Goal: Communication & Community: Answer question/provide support

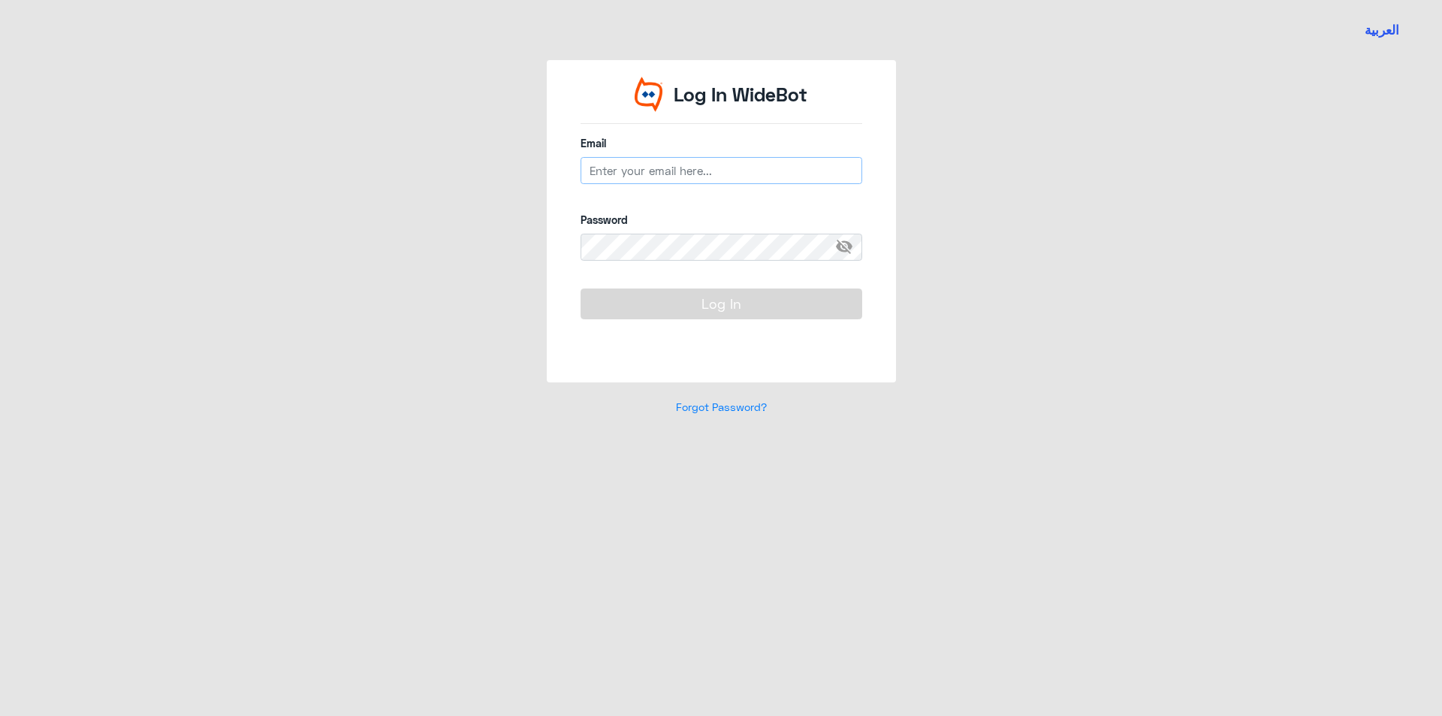
type input "[EMAIL_ADDRESS][DOMAIN_NAME]"
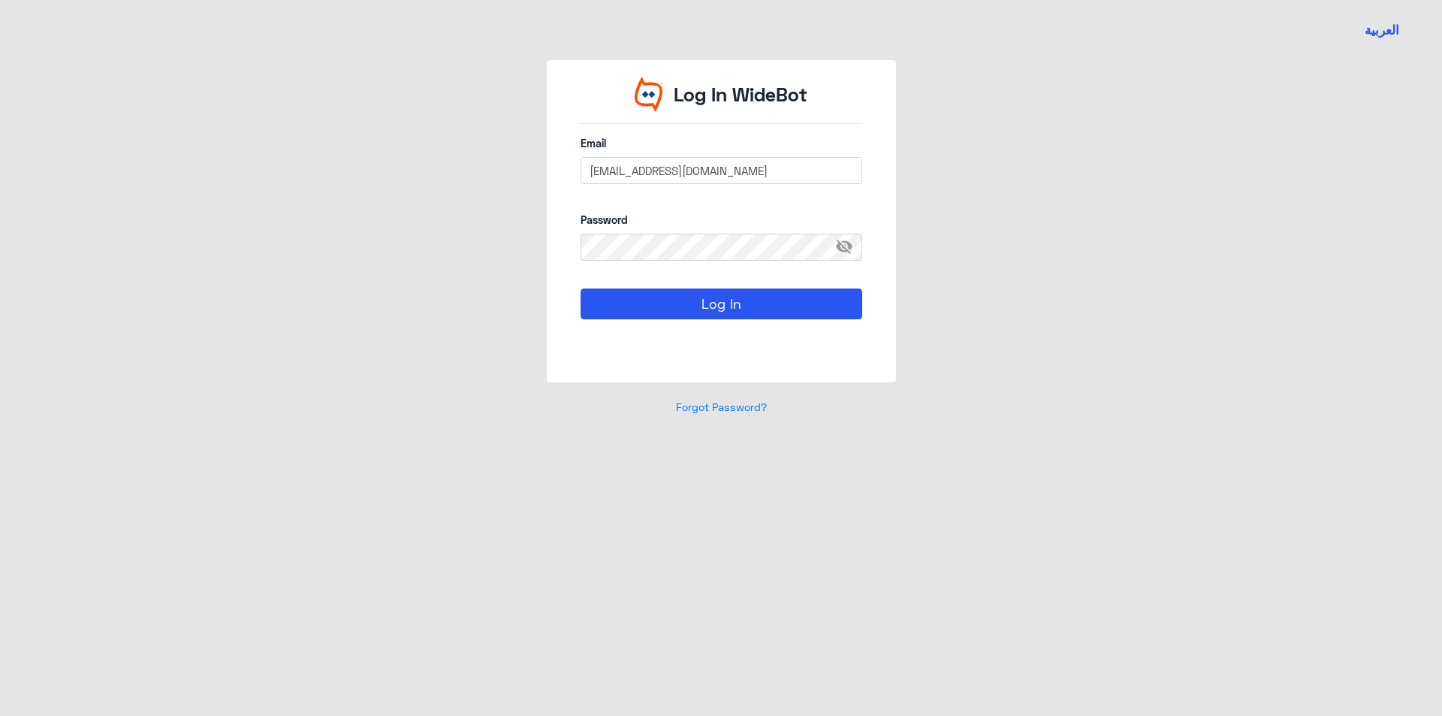
click at [658, 288] on form "Email [EMAIL_ADDRESS][DOMAIN_NAME] Password visibility_off Log In" at bounding box center [721, 244] width 282 height 219
click at [662, 293] on button "Log In" at bounding box center [721, 303] width 282 height 30
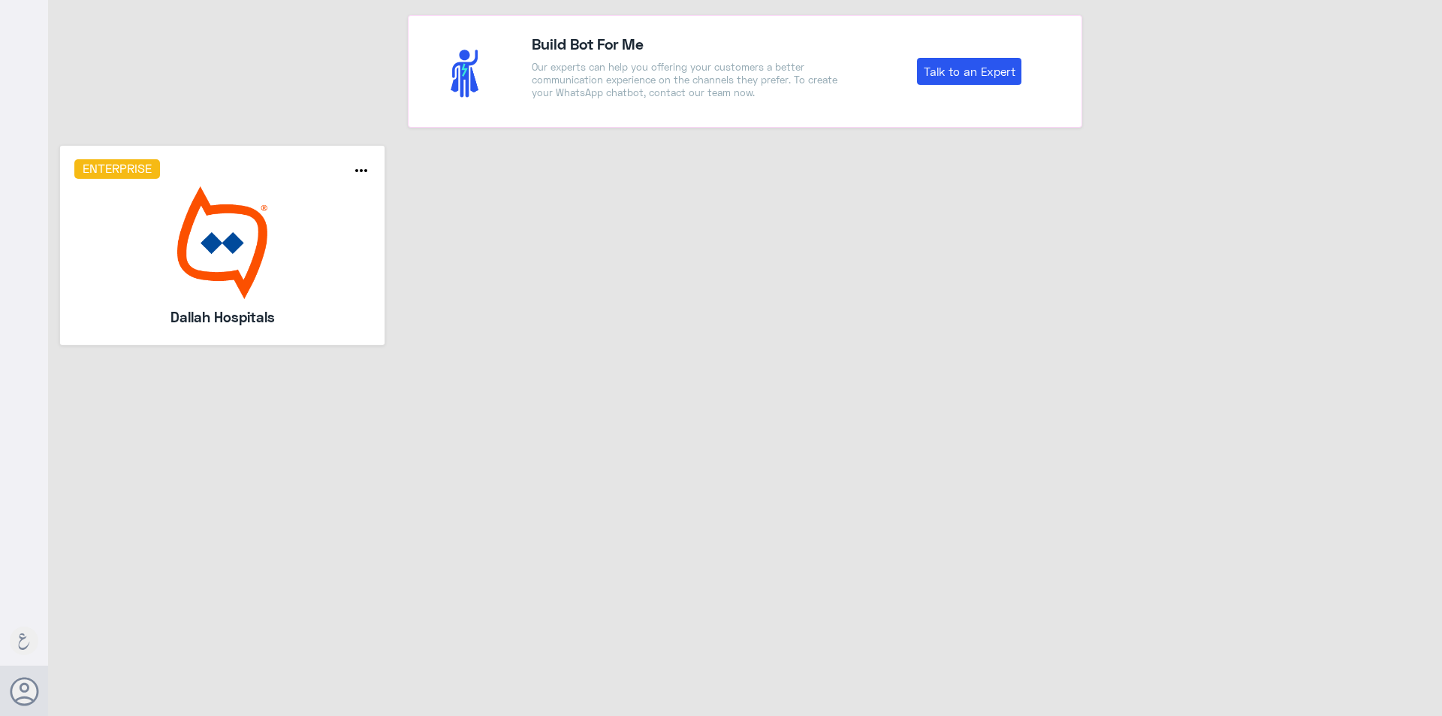
click at [276, 261] on img at bounding box center [222, 242] width 297 height 113
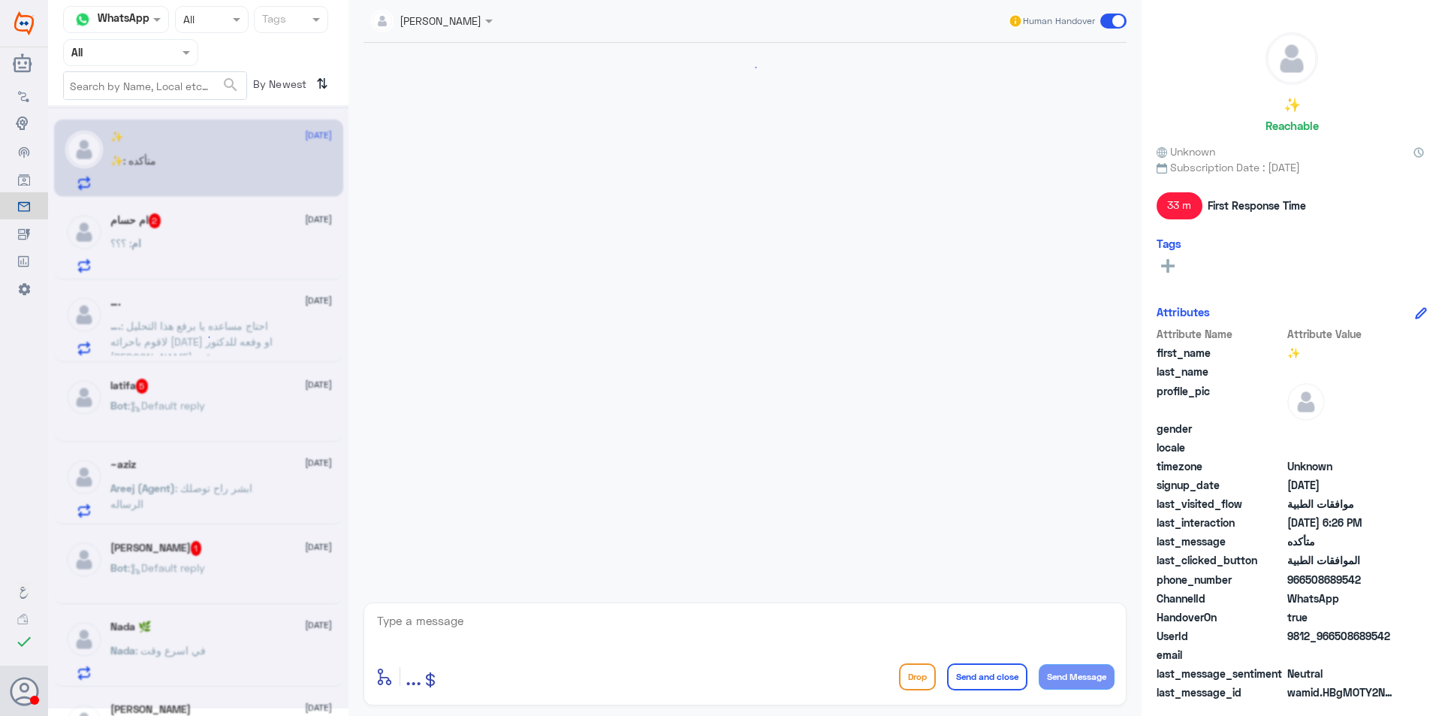
scroll to position [795, 0]
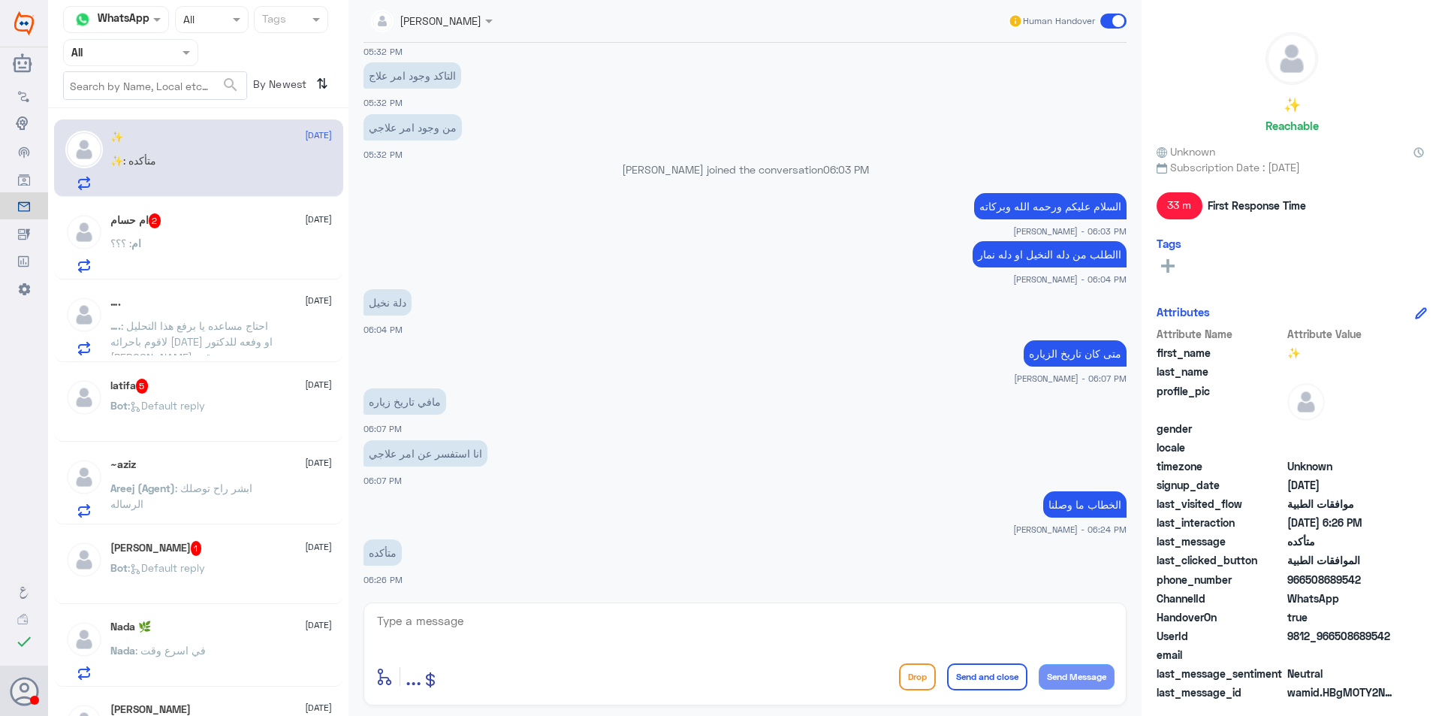
click at [173, 240] on div "ام : ؟؟؟" at bounding box center [221, 256] width 222 height 34
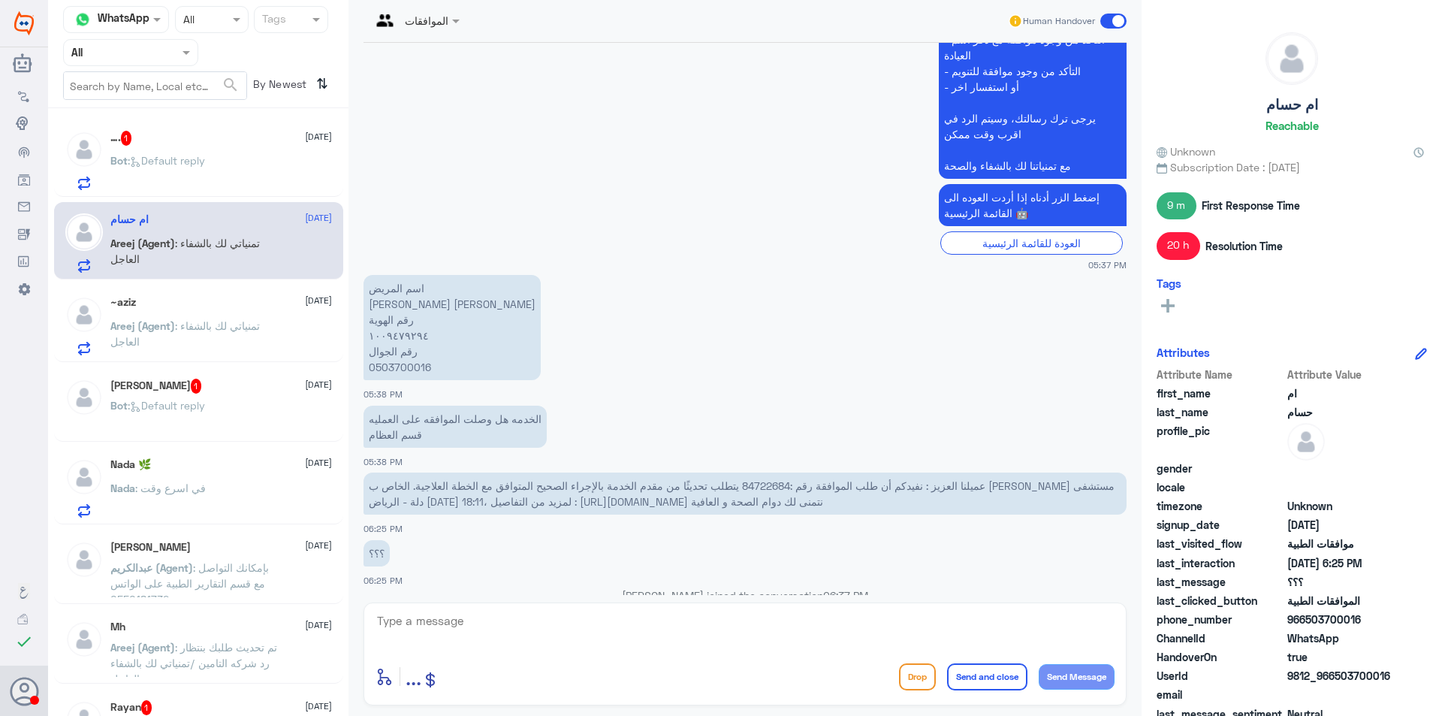
scroll to position [1640, 0]
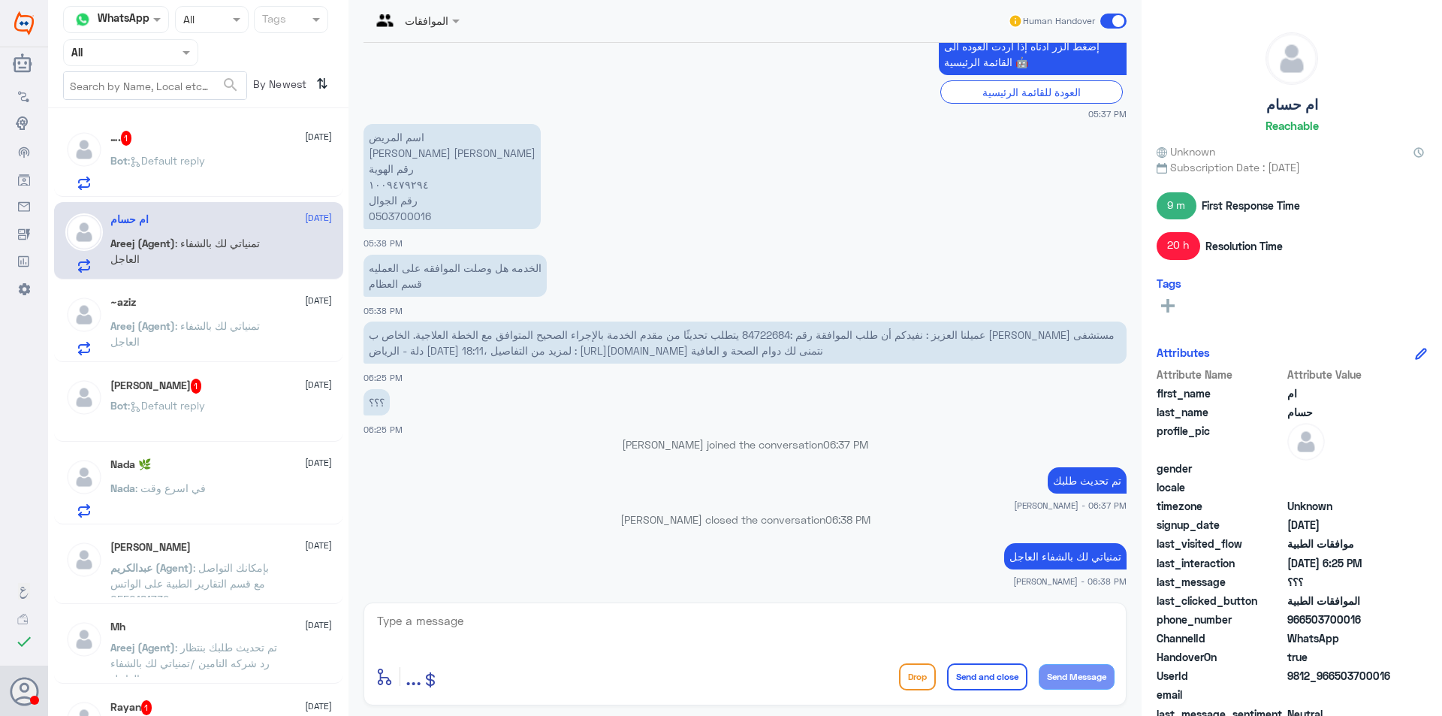
click at [205, 170] on p "Bot : Default reply" at bounding box center [157, 171] width 95 height 38
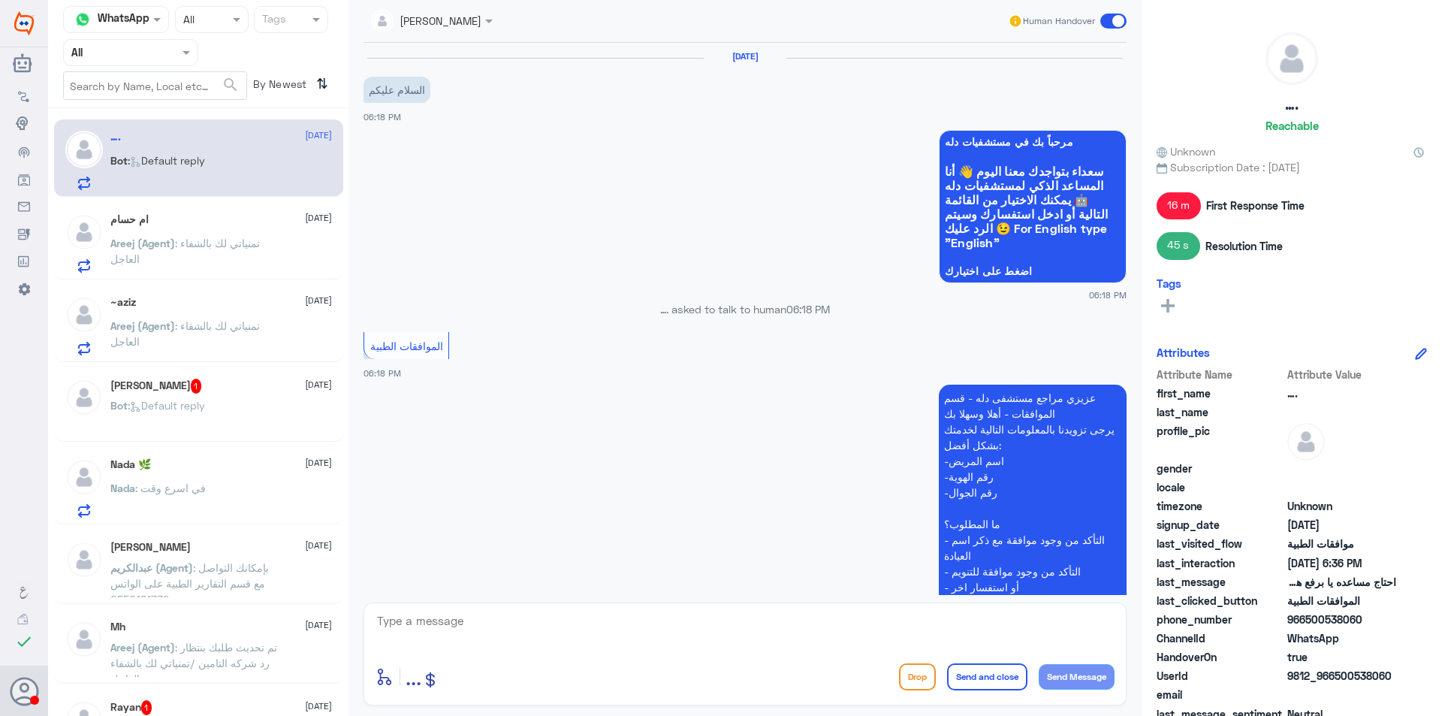
scroll to position [1260, 0]
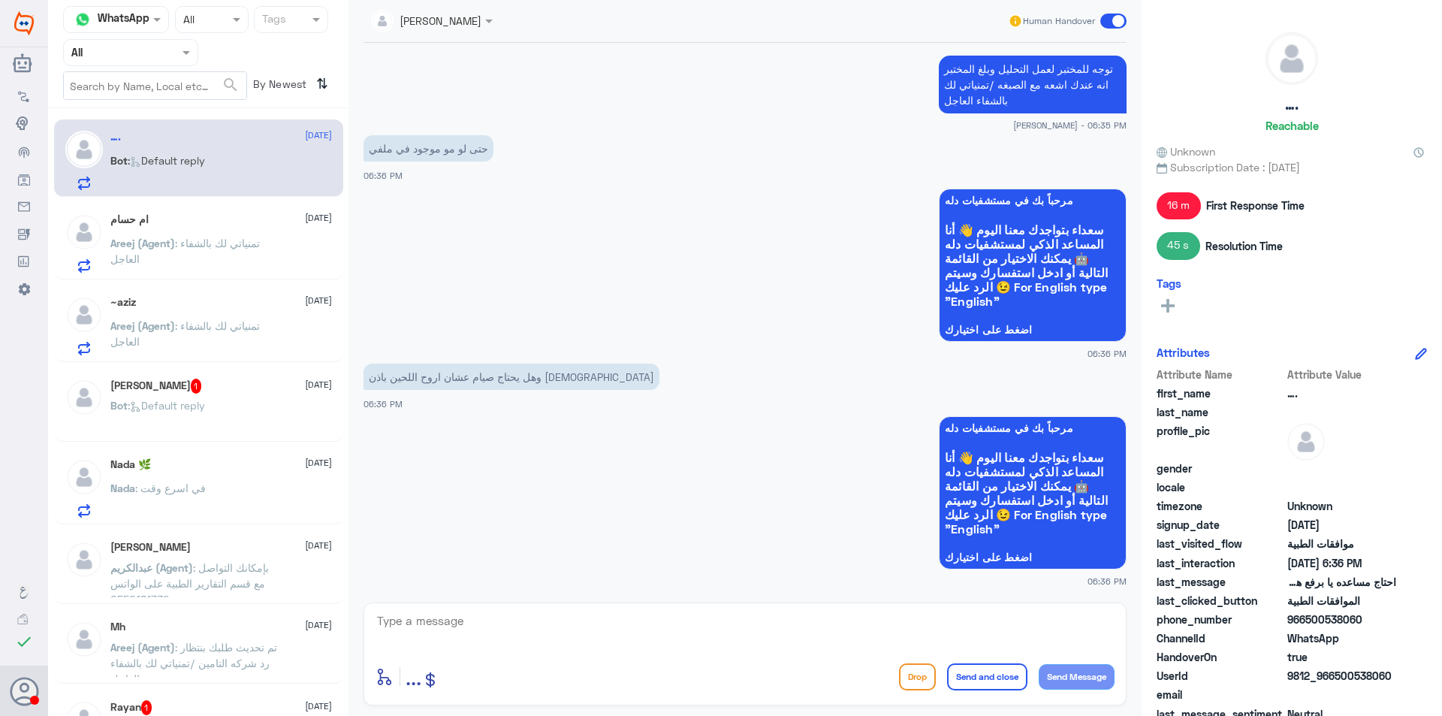
click at [224, 345] on p "Areej (Agent) : تمنياتي لك بالشفاء العاجل" at bounding box center [194, 337] width 169 height 38
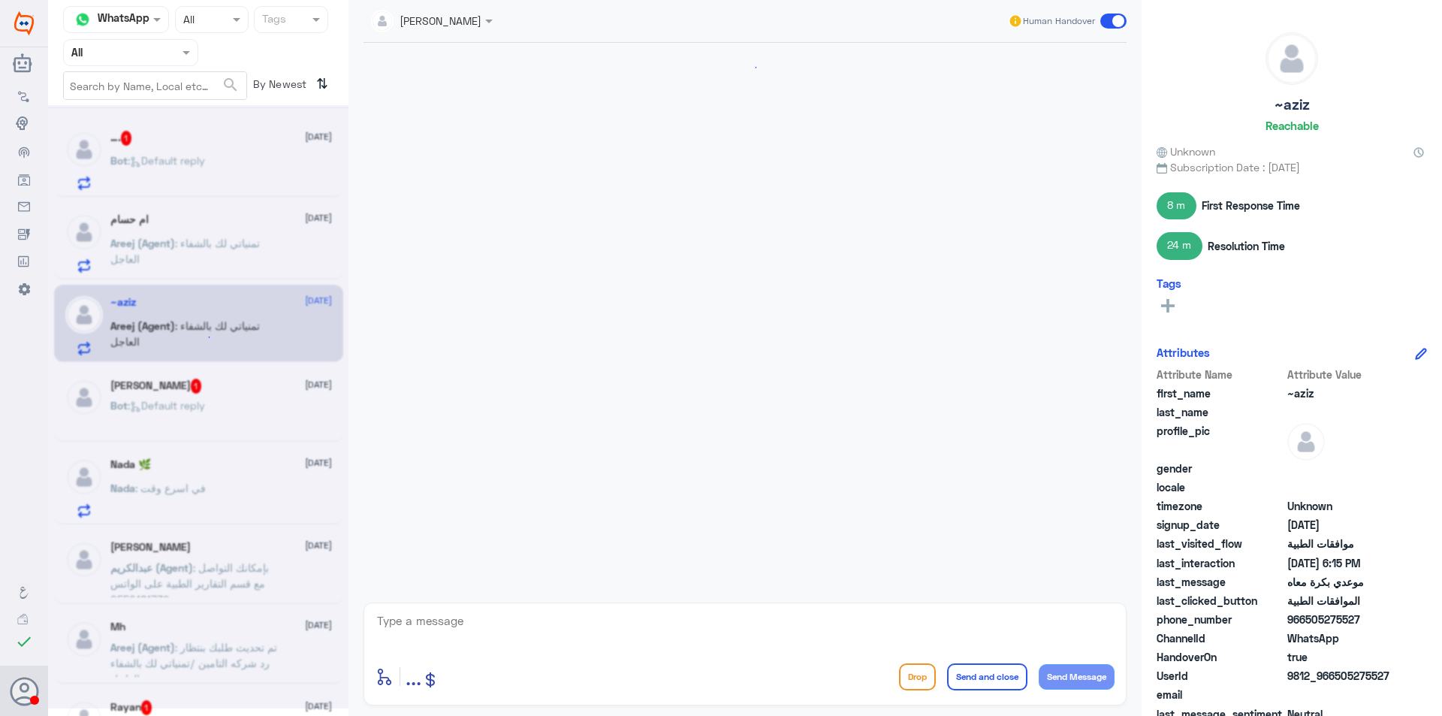
scroll to position [867, 0]
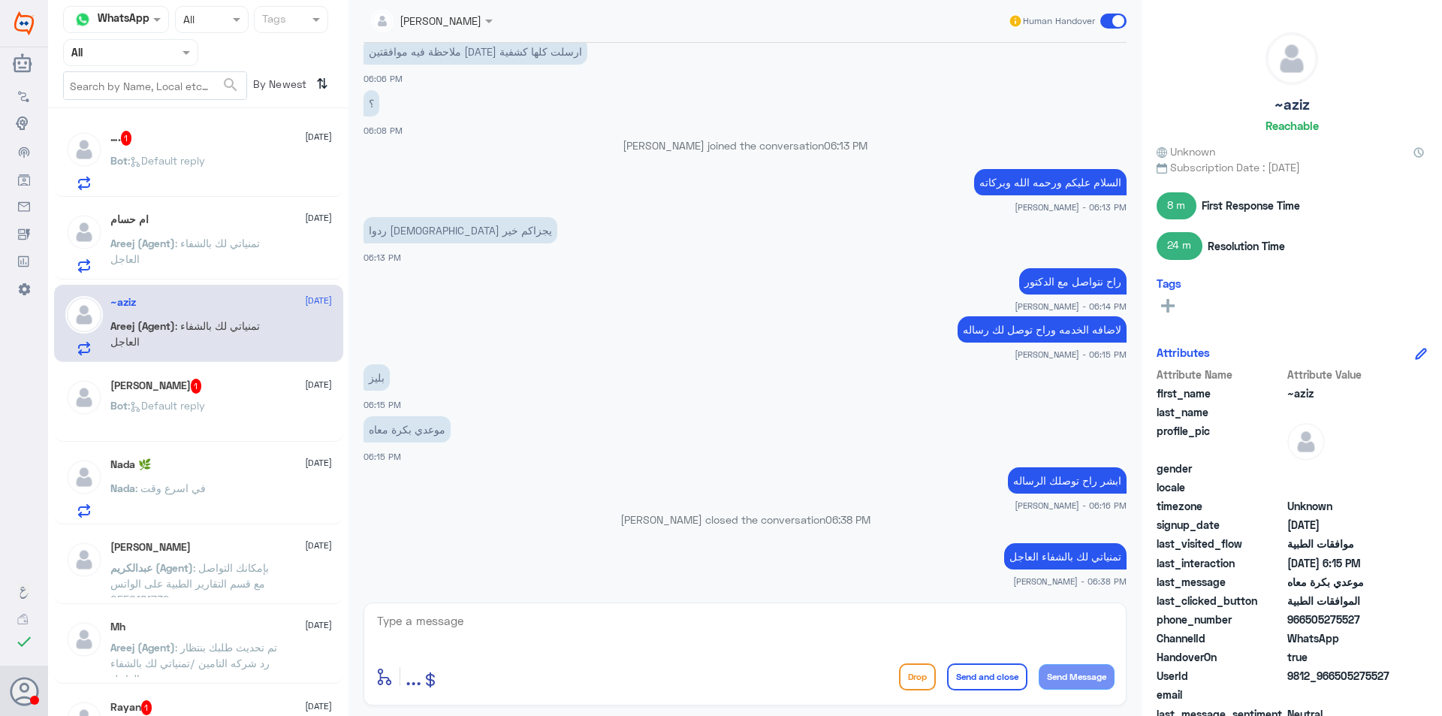
click at [234, 412] on div "Bot : Default reply" at bounding box center [221, 418] width 222 height 34
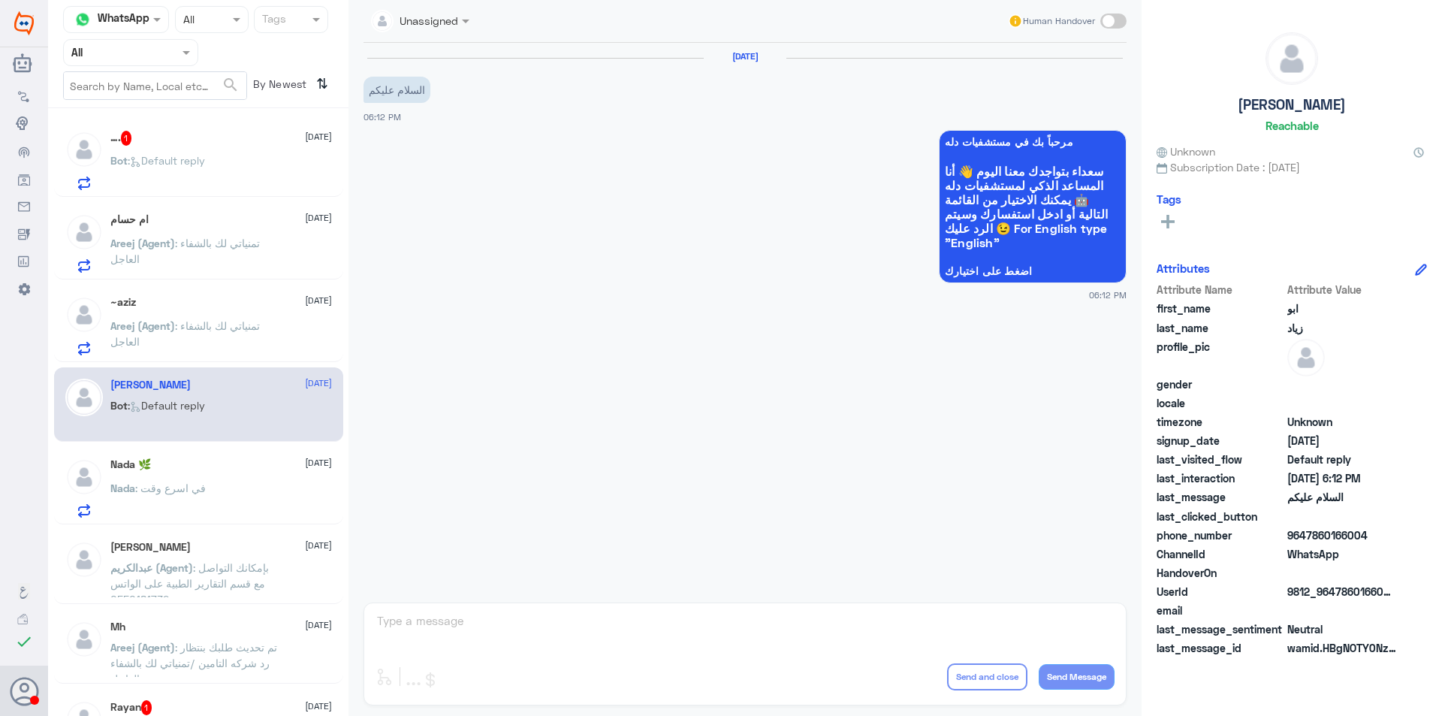
click at [255, 155] on div "…. 1 [DATE] Bot : Default reply" at bounding box center [221, 160] width 222 height 59
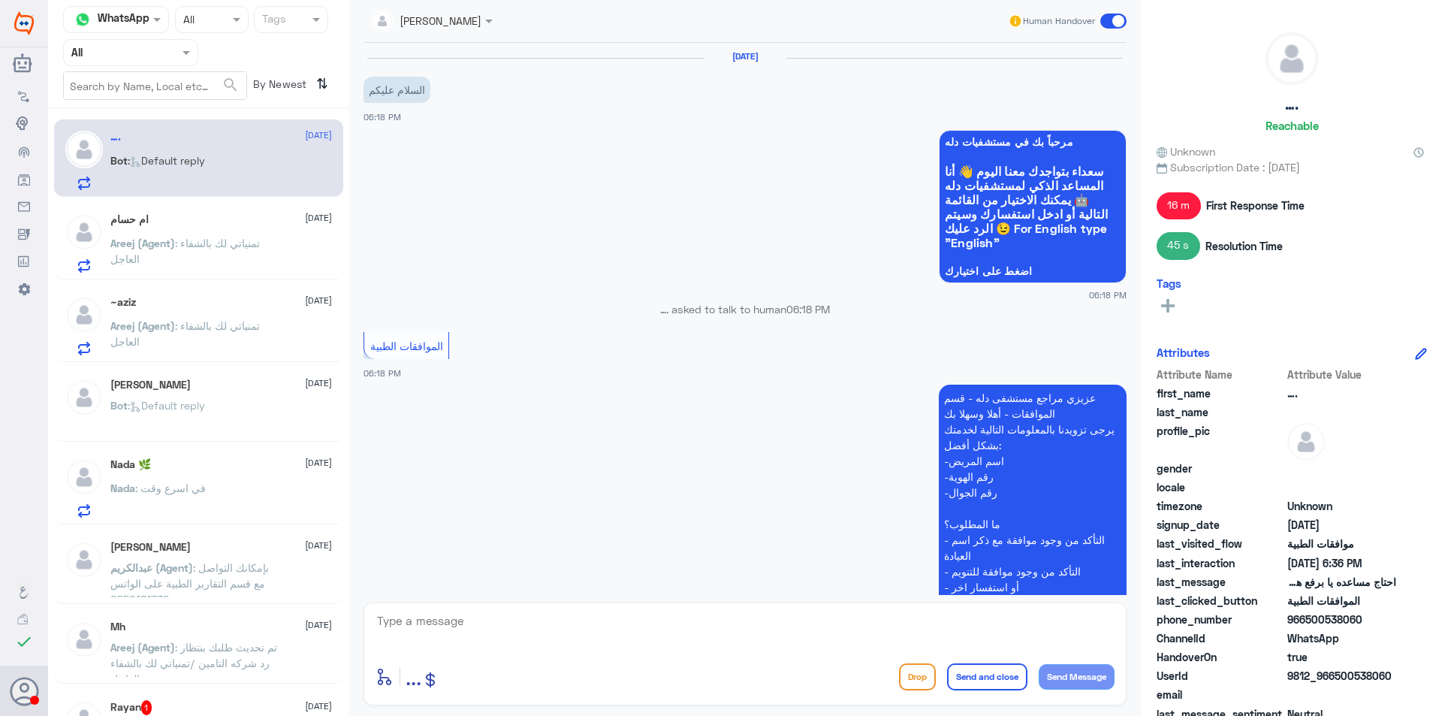
scroll to position [1260, 0]
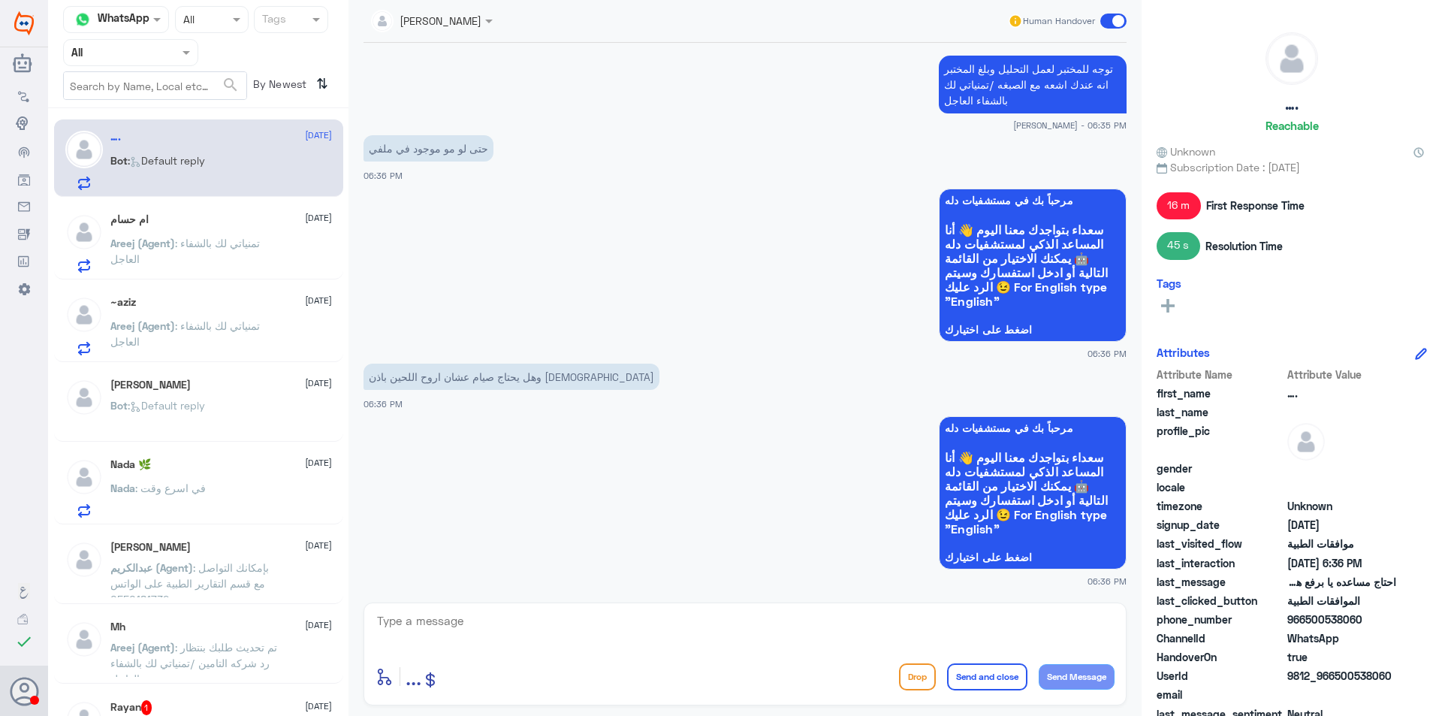
drag, startPoint x: 140, startPoint y: 41, endPoint x: 149, endPoint y: 71, distance: 30.6
click at [141, 50] on div "Agent Filter All" at bounding box center [130, 52] width 135 height 27
click at [143, 185] on Team "Your Team" at bounding box center [122, 185] width 51 height 13
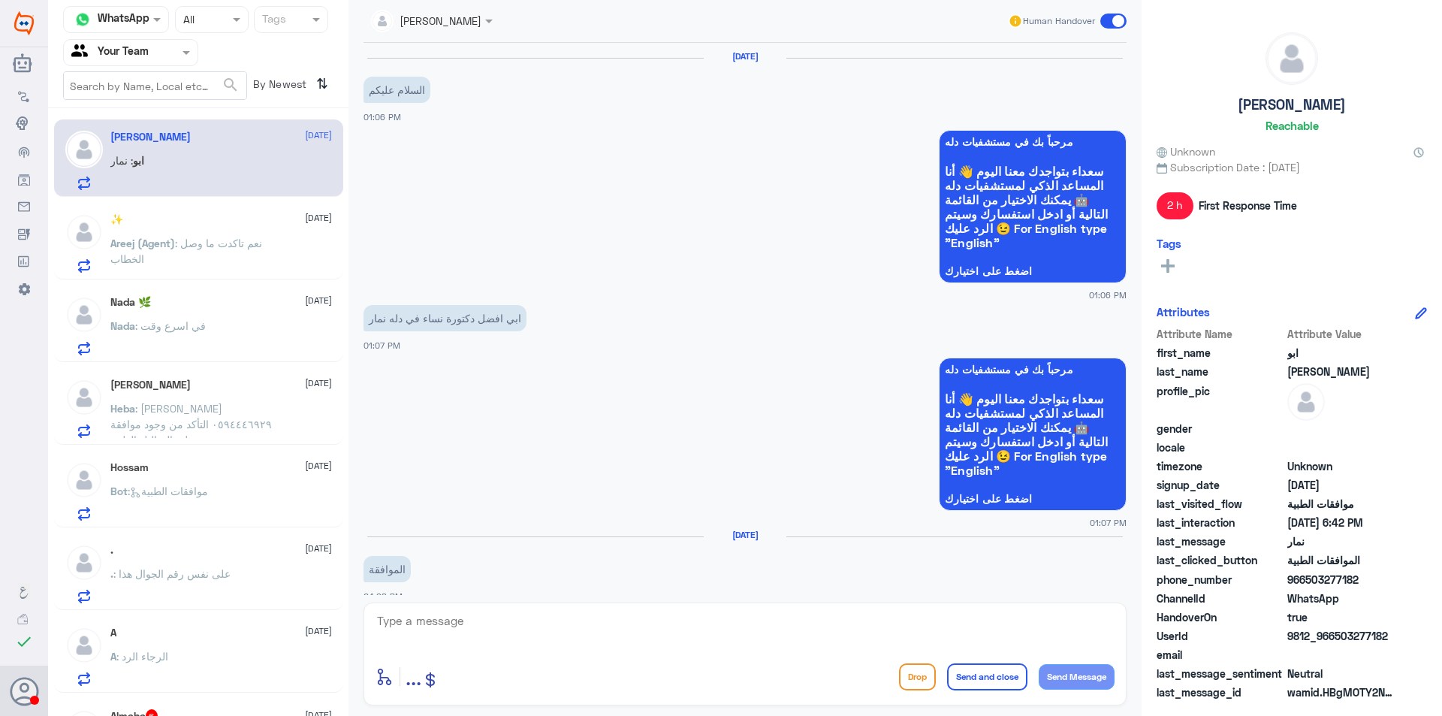
scroll to position [1146, 0]
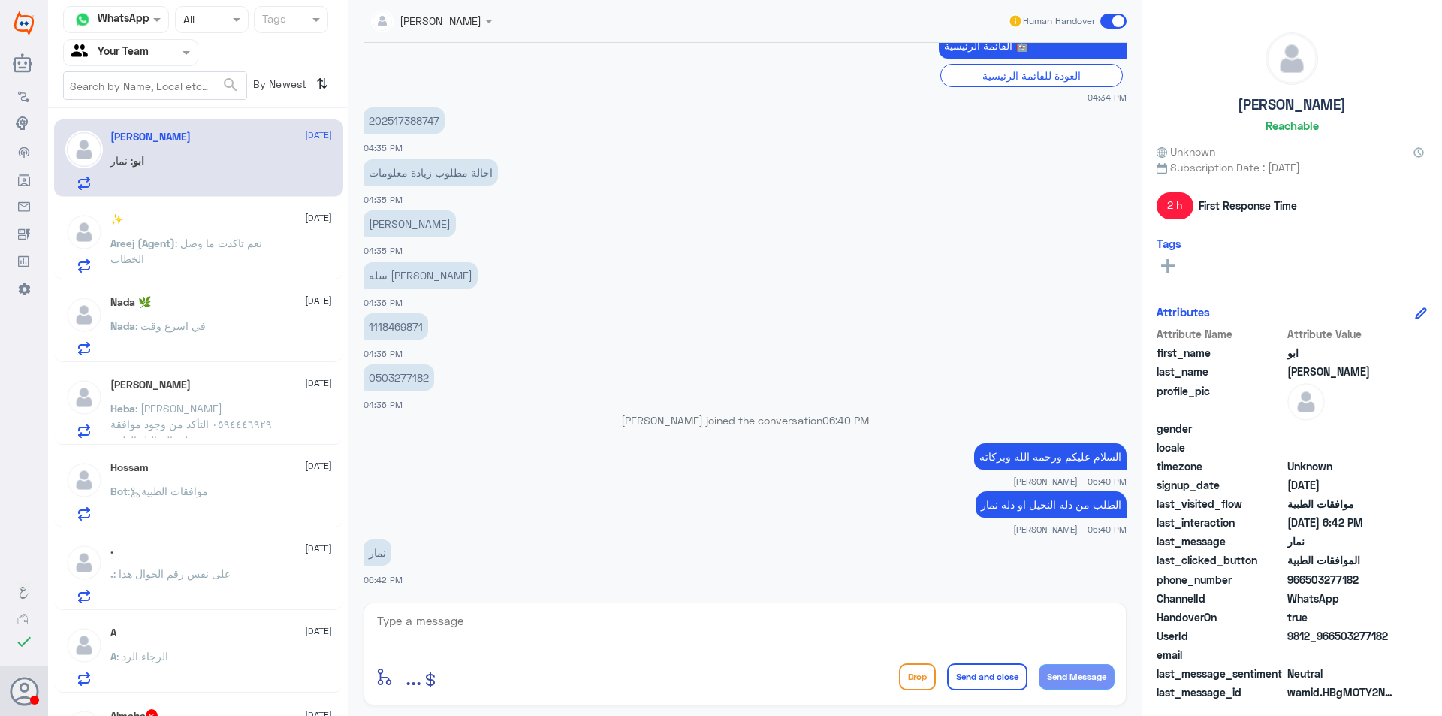
click at [216, 262] on p "Areej (Agent) : نعم تاكدت ما وصل الخطاب" at bounding box center [194, 254] width 169 height 38
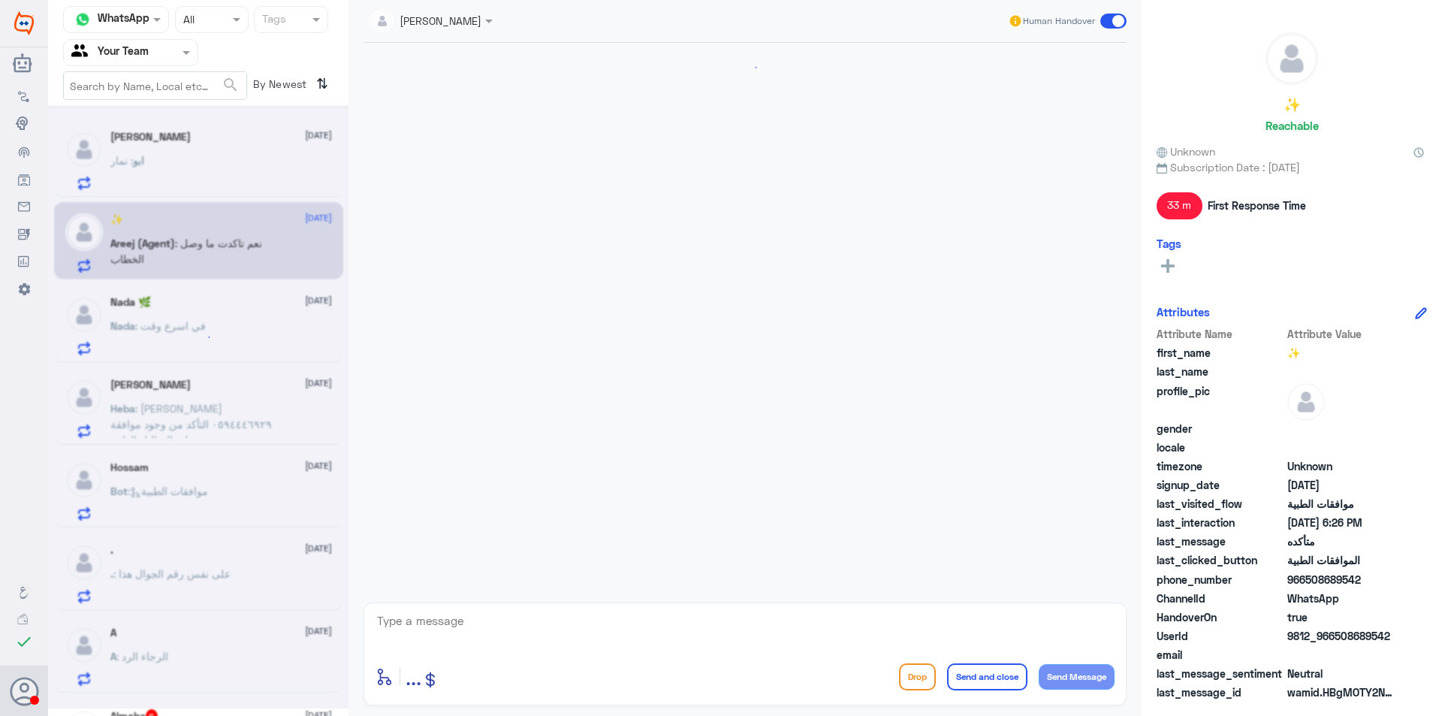
scroll to position [843, 0]
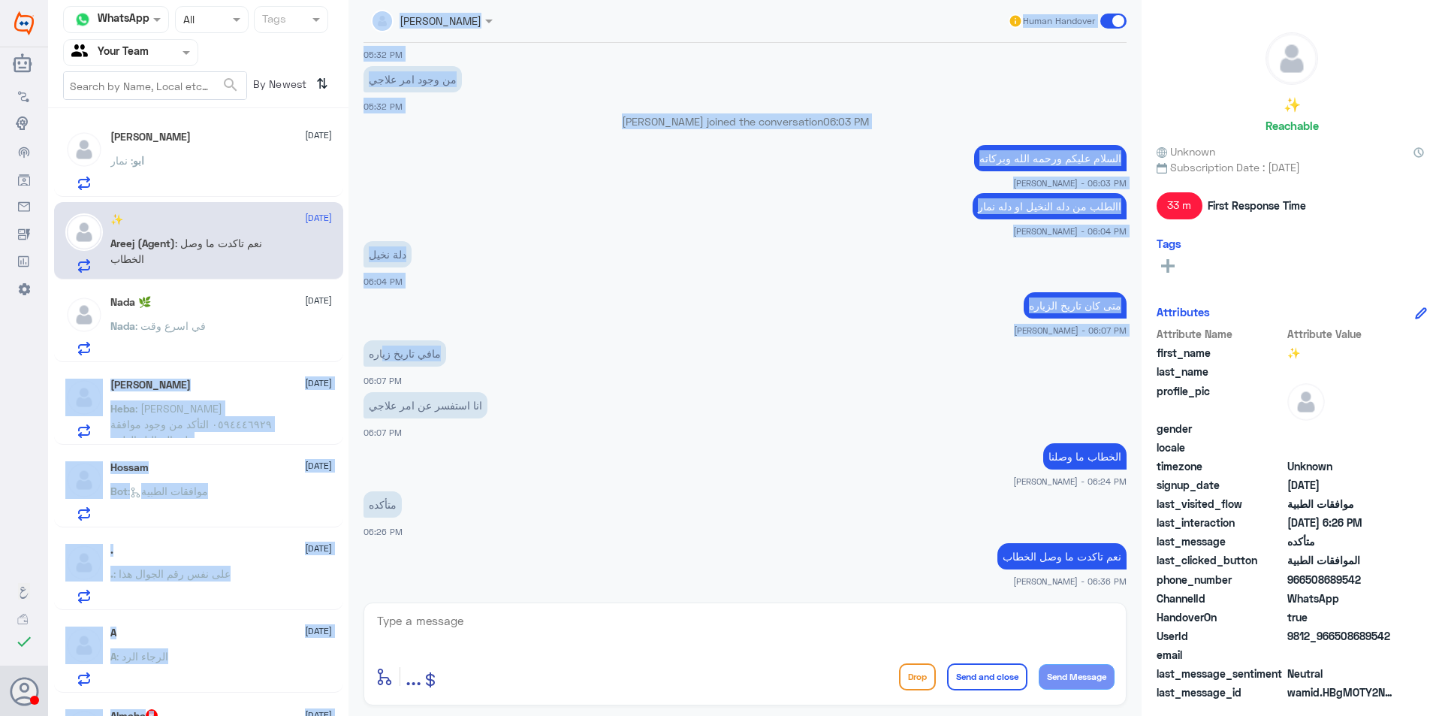
drag, startPoint x: 219, startPoint y: 320, endPoint x: 689, endPoint y: 329, distance: 470.9
click at [387, 360] on div "Channel WhatsApp Status × All Tags Agent Filter Your Team search By Newest ⇅ [P…" at bounding box center [745, 360] width 1394 height 720
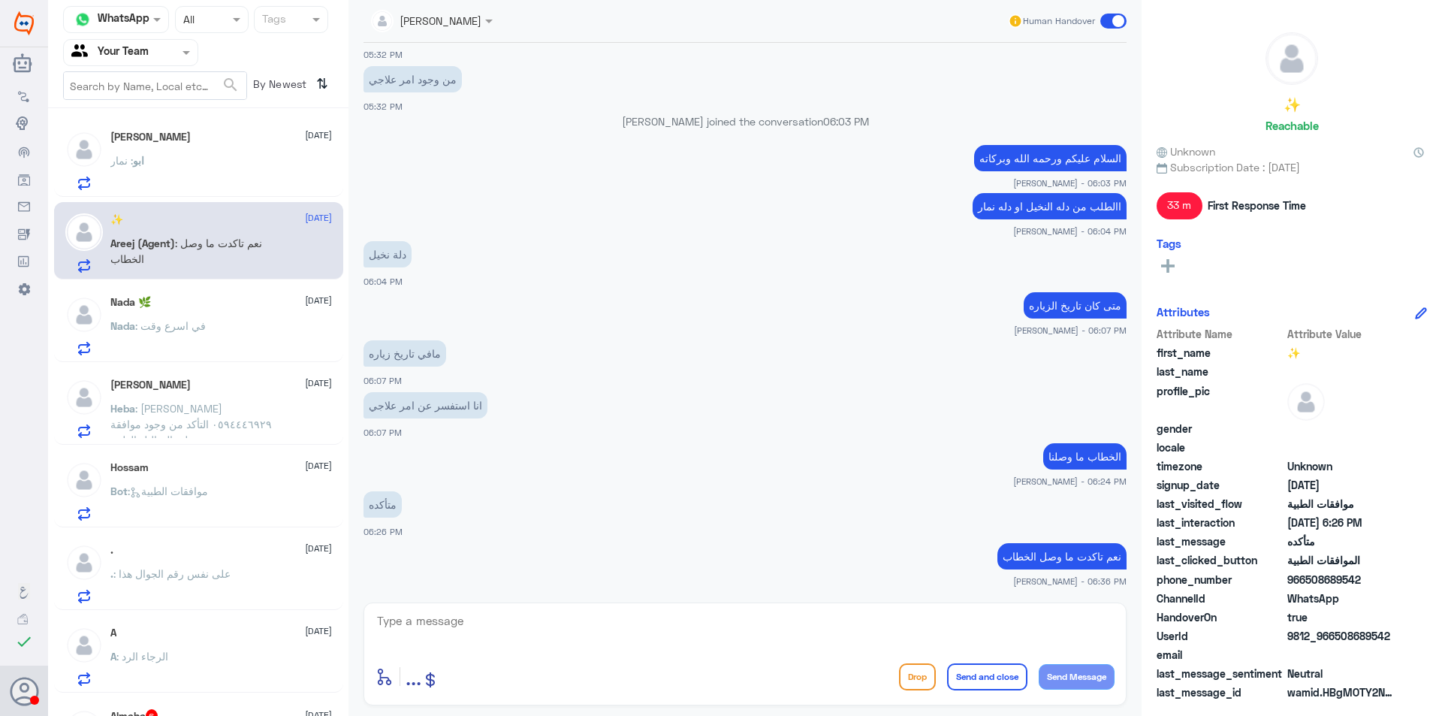
click at [731, 346] on app-msgs-text "مافي تاريخ زياره" at bounding box center [744, 354] width 763 height 28
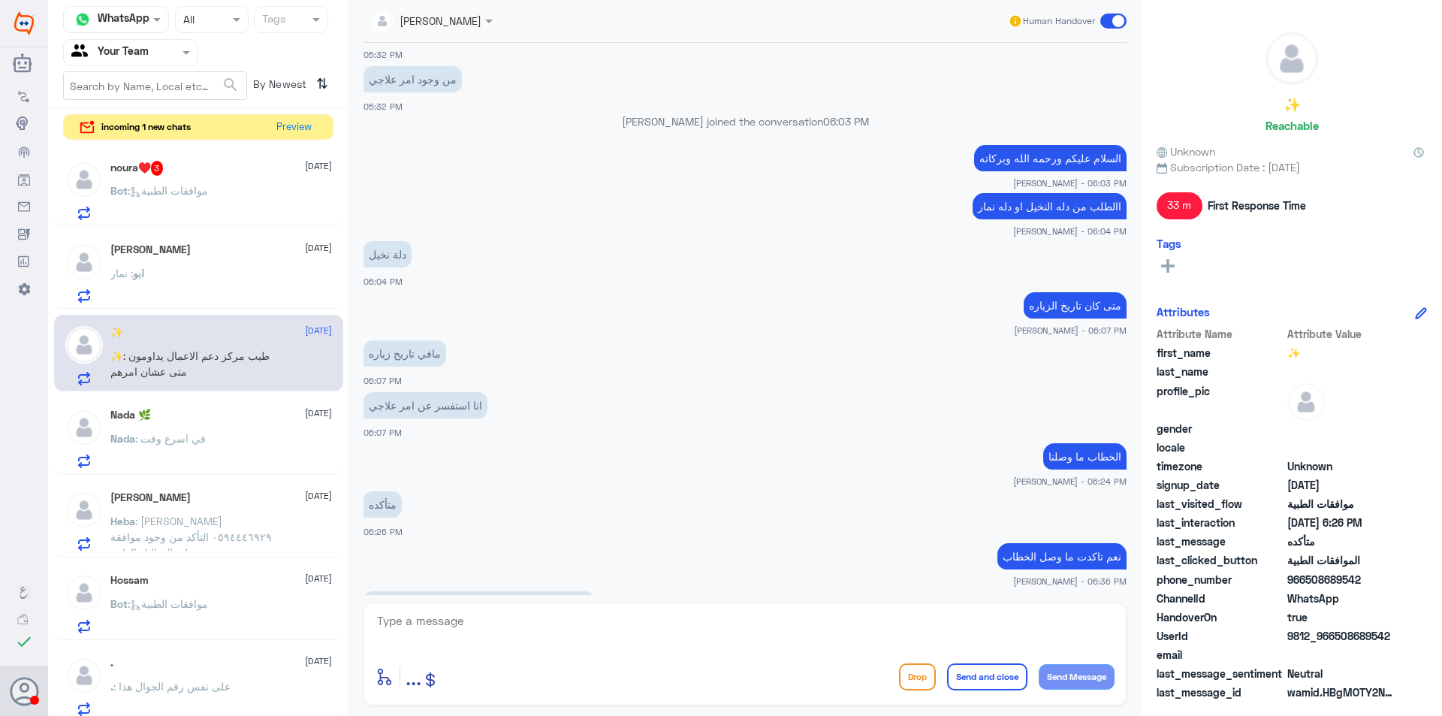
scroll to position [894, 0]
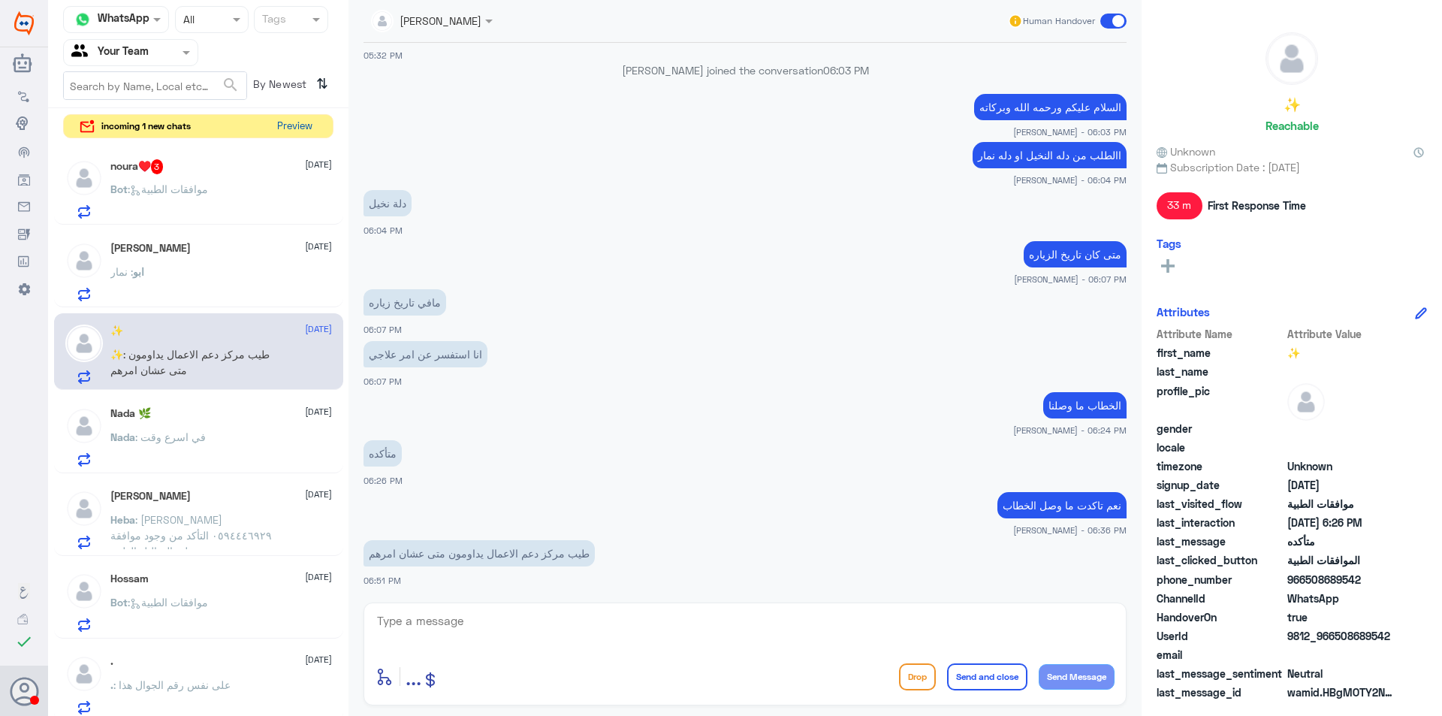
click at [276, 128] on button "Preview" at bounding box center [294, 126] width 47 height 23
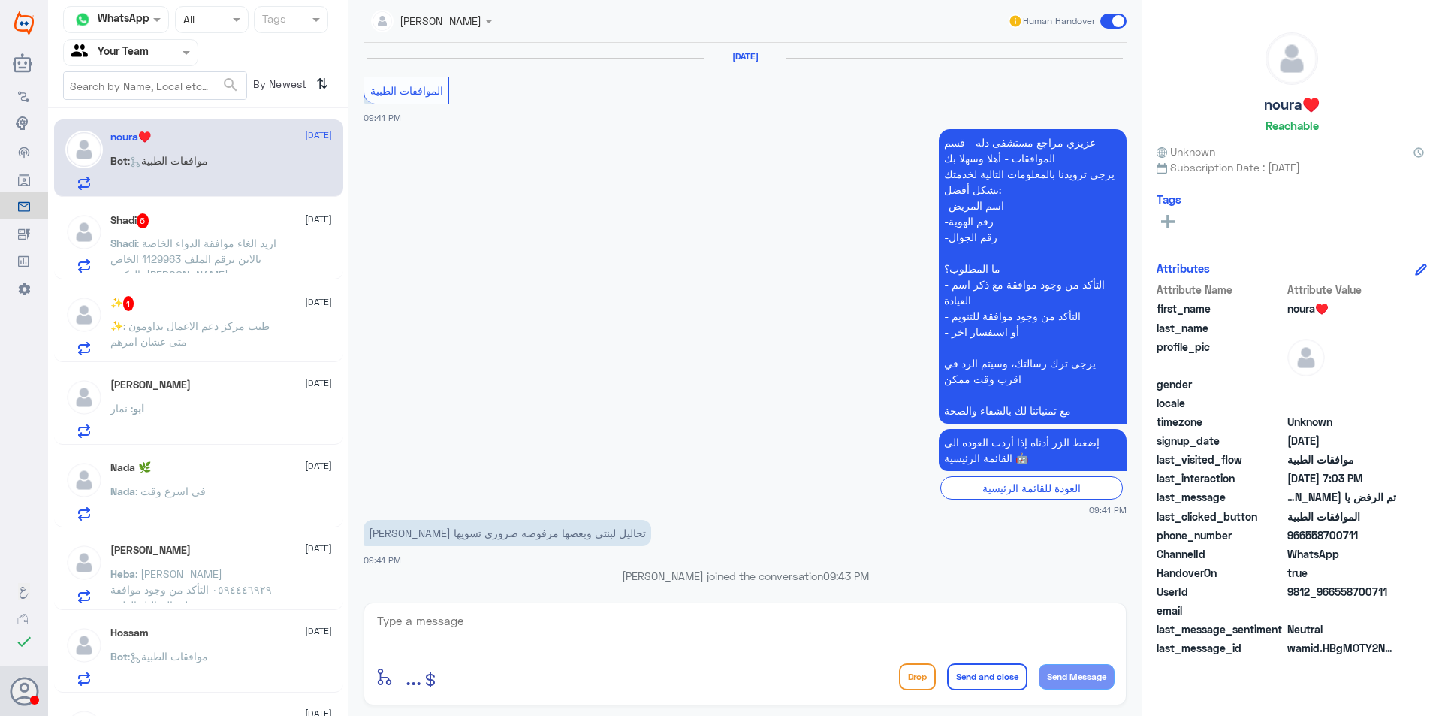
scroll to position [1843, 0]
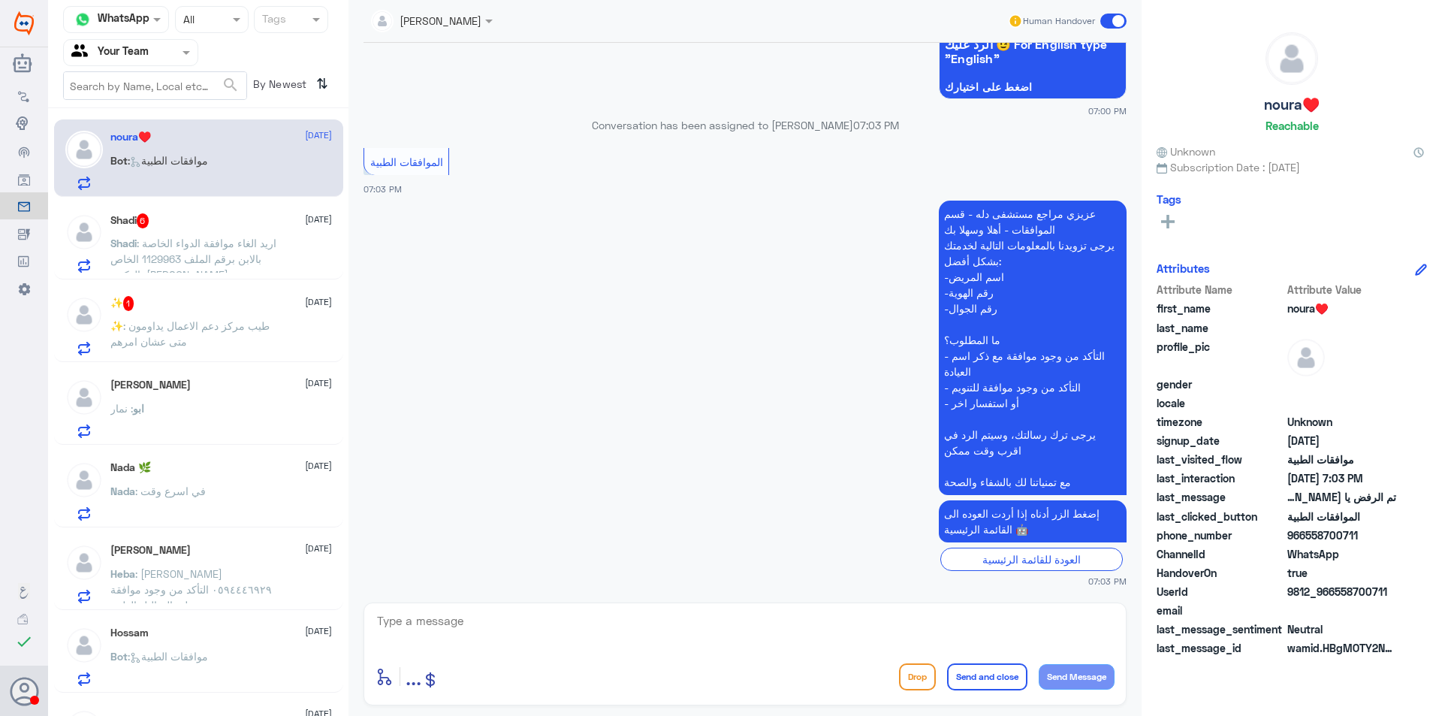
click at [266, 255] on p "Shadi : اريد الغاء موافقة الدواء الخاصة بالابن برقم الملف 1129963 الخاص بالدكتو…" at bounding box center [194, 254] width 169 height 38
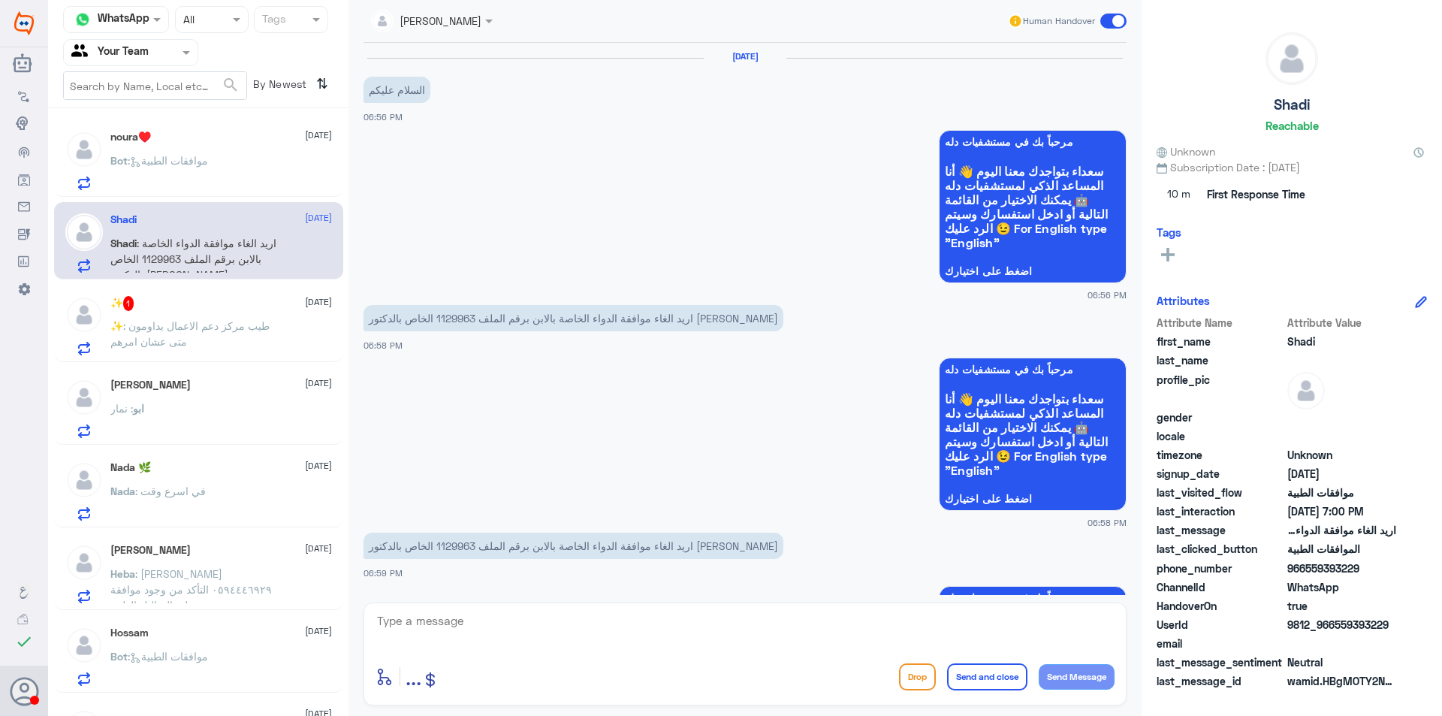
scroll to position [774, 0]
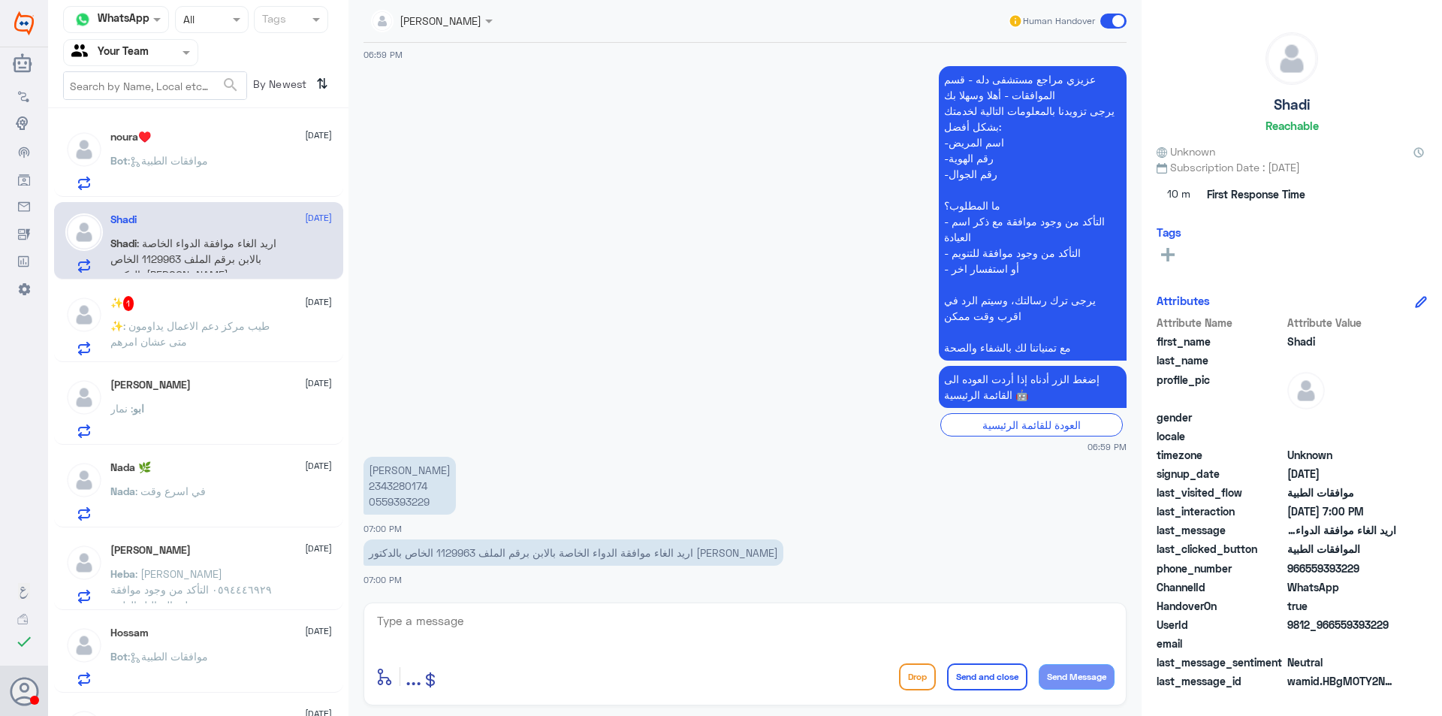
click at [267, 321] on span ": طيب مركز دعم الاعمال يداومون متى عشان امرهم" at bounding box center [189, 333] width 159 height 29
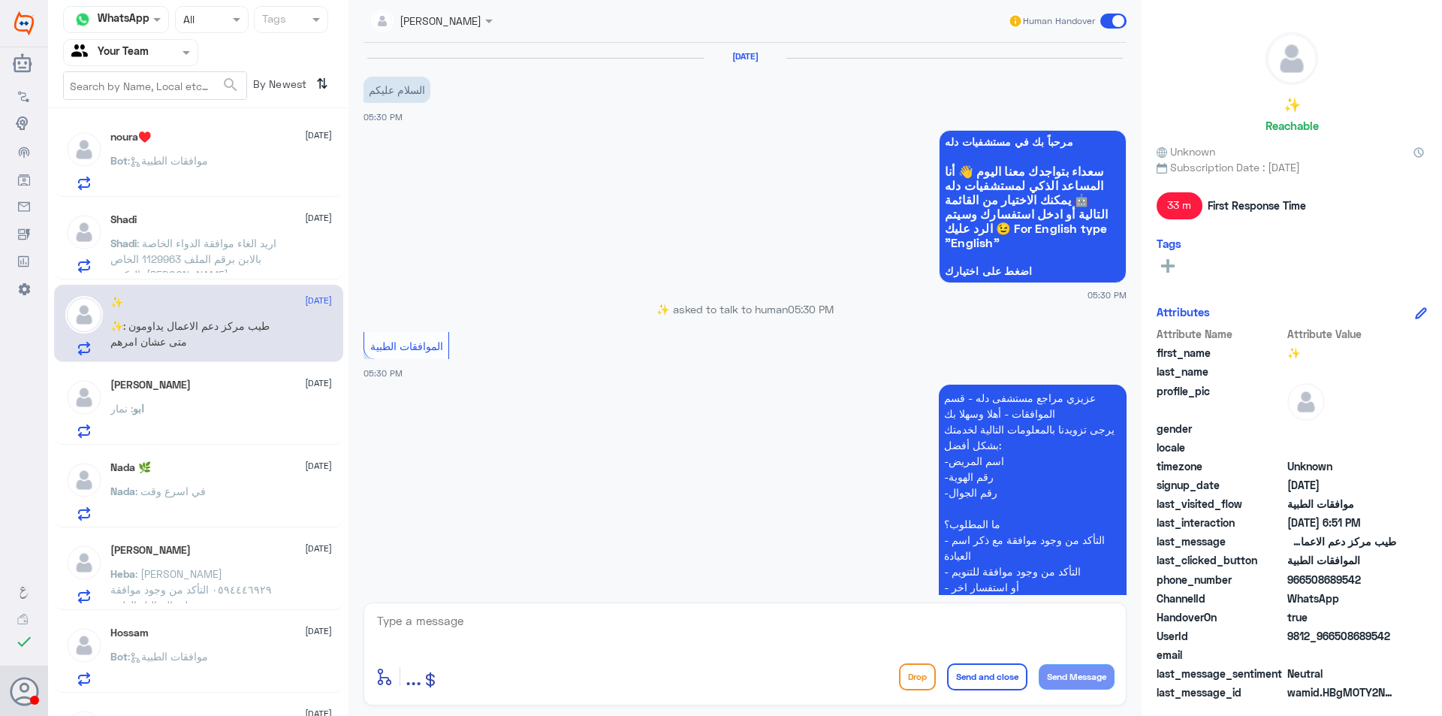
scroll to position [894, 0]
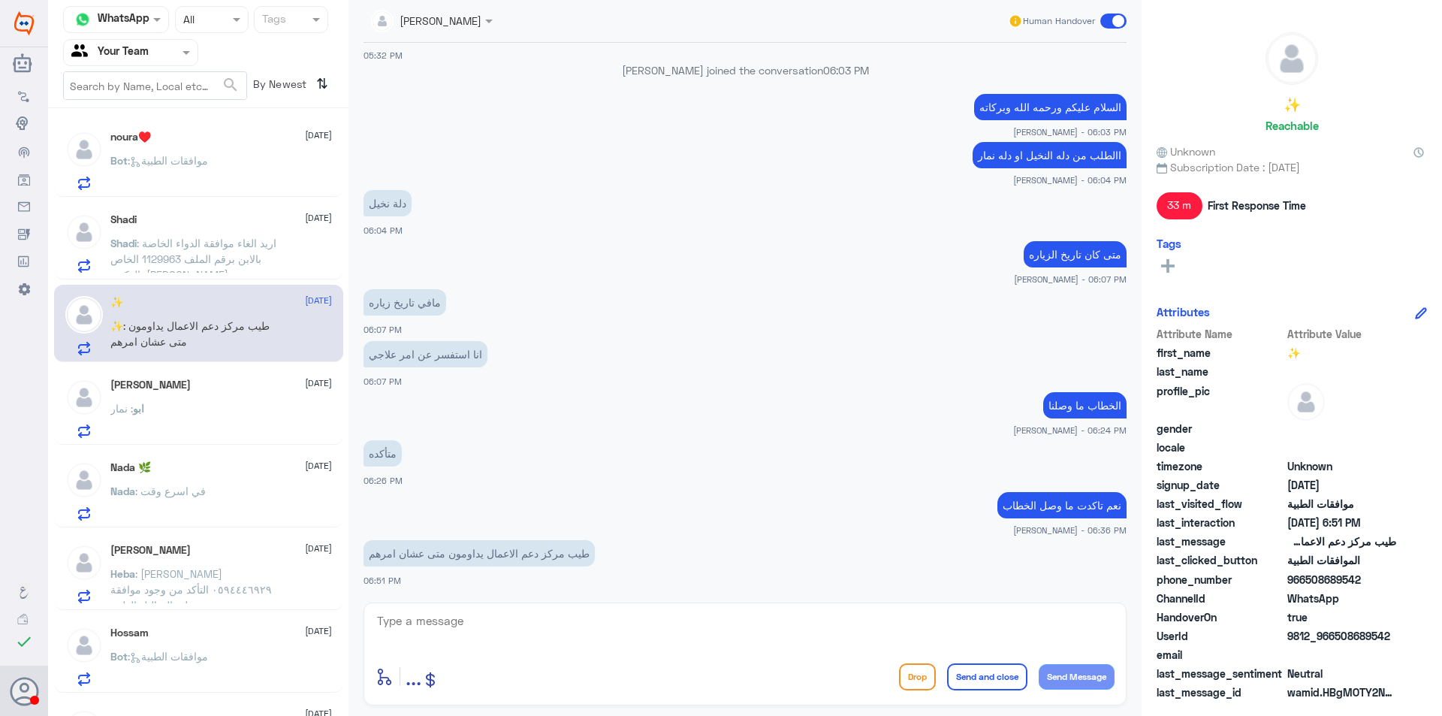
click at [267, 481] on div "Nada 🌿 [DATE] Nada : في اسرع وقت" at bounding box center [221, 490] width 222 height 59
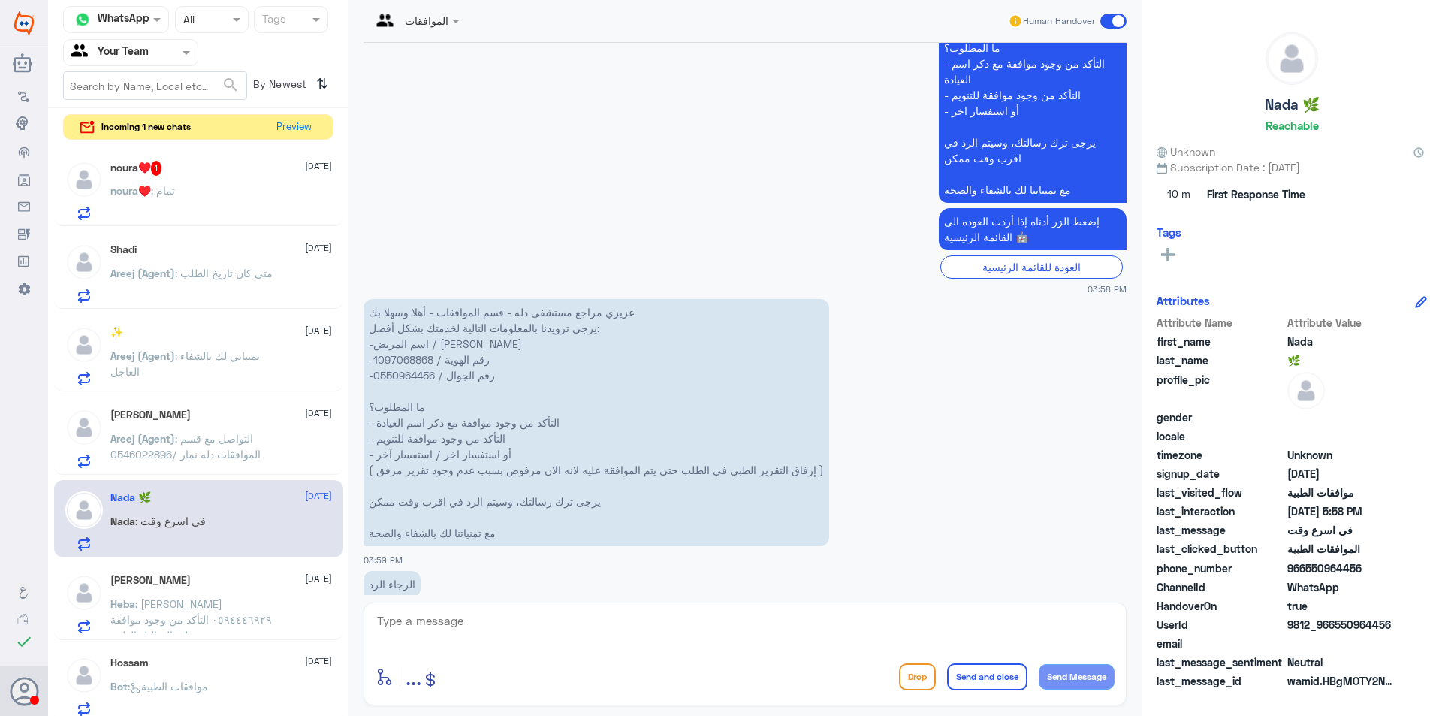
scroll to position [424, 0]
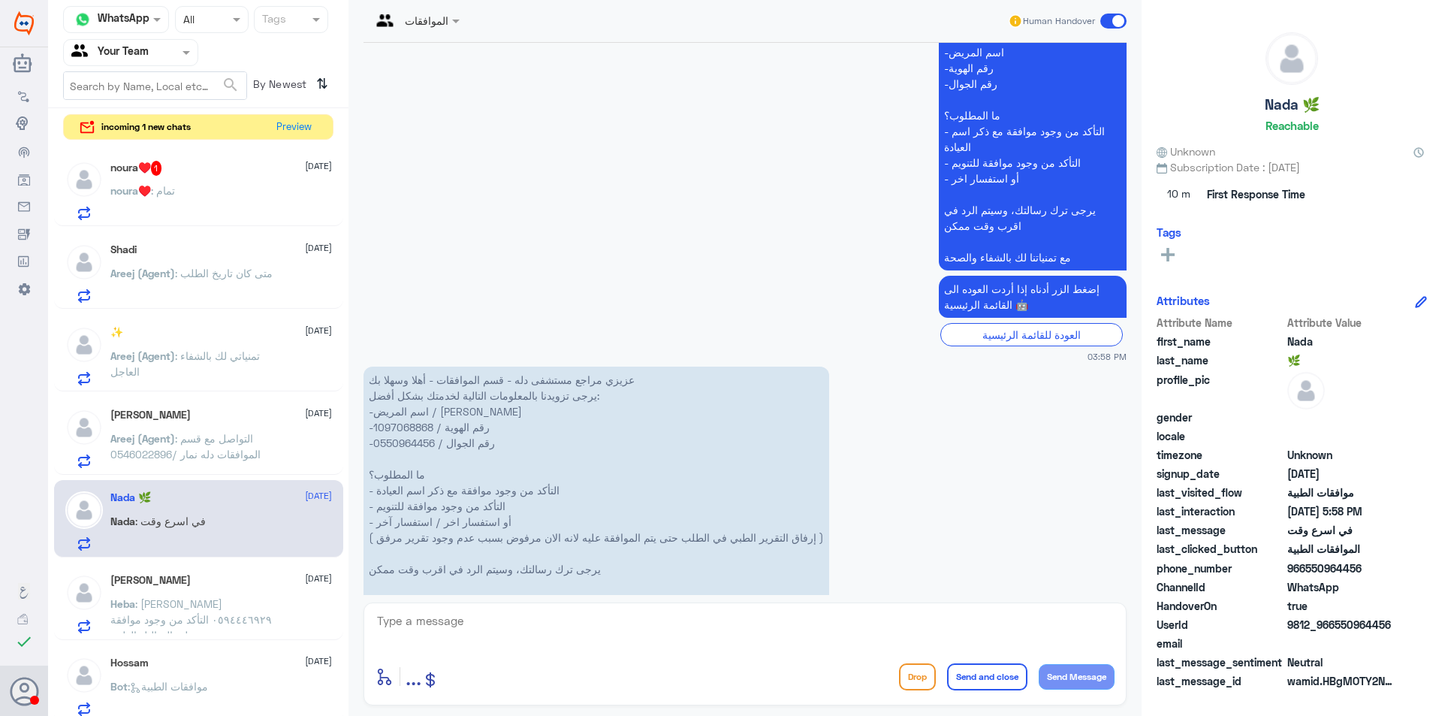
click at [263, 183] on div "noura♥️ 1 [DATE] noura♥️ : تمام" at bounding box center [221, 190] width 222 height 59
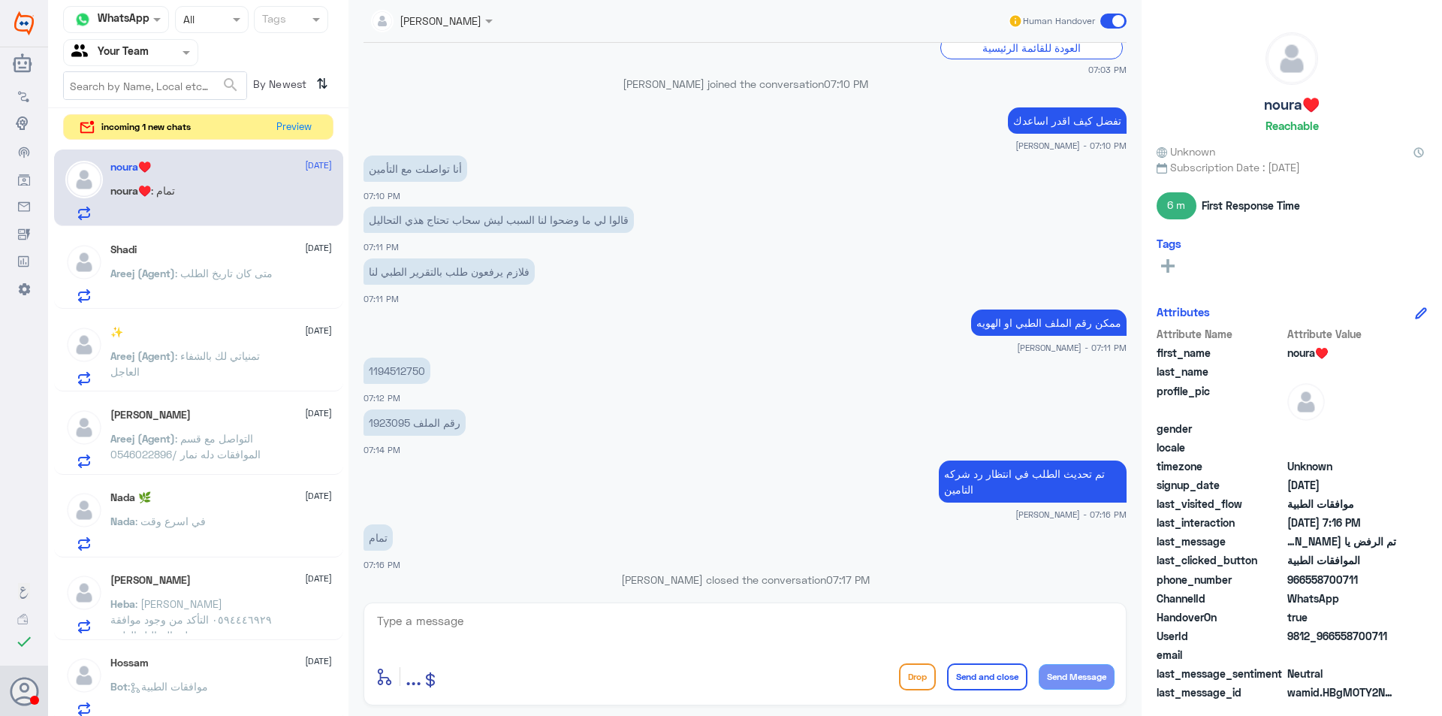
scroll to position [1209, 0]
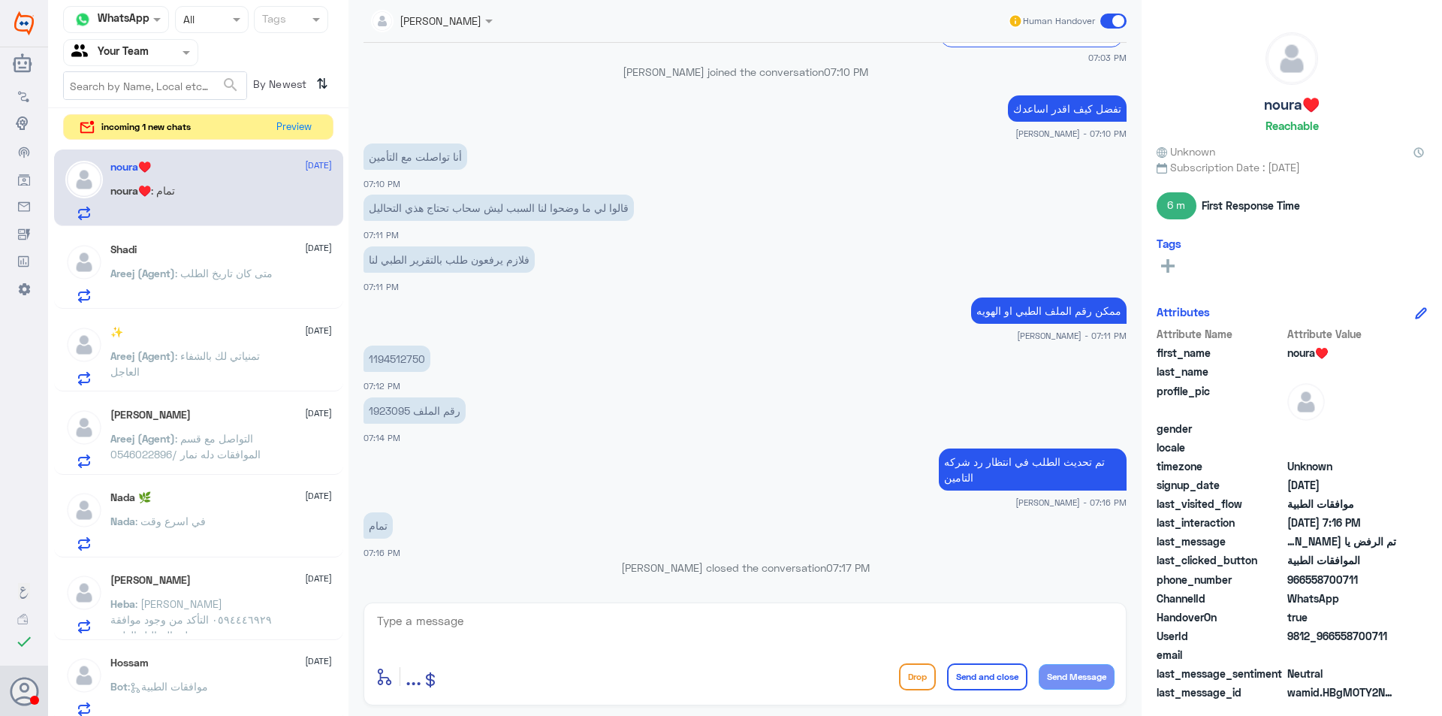
click at [177, 265] on p "Areej (Agent) : متى كان تاريخ الطلب" at bounding box center [191, 284] width 162 height 38
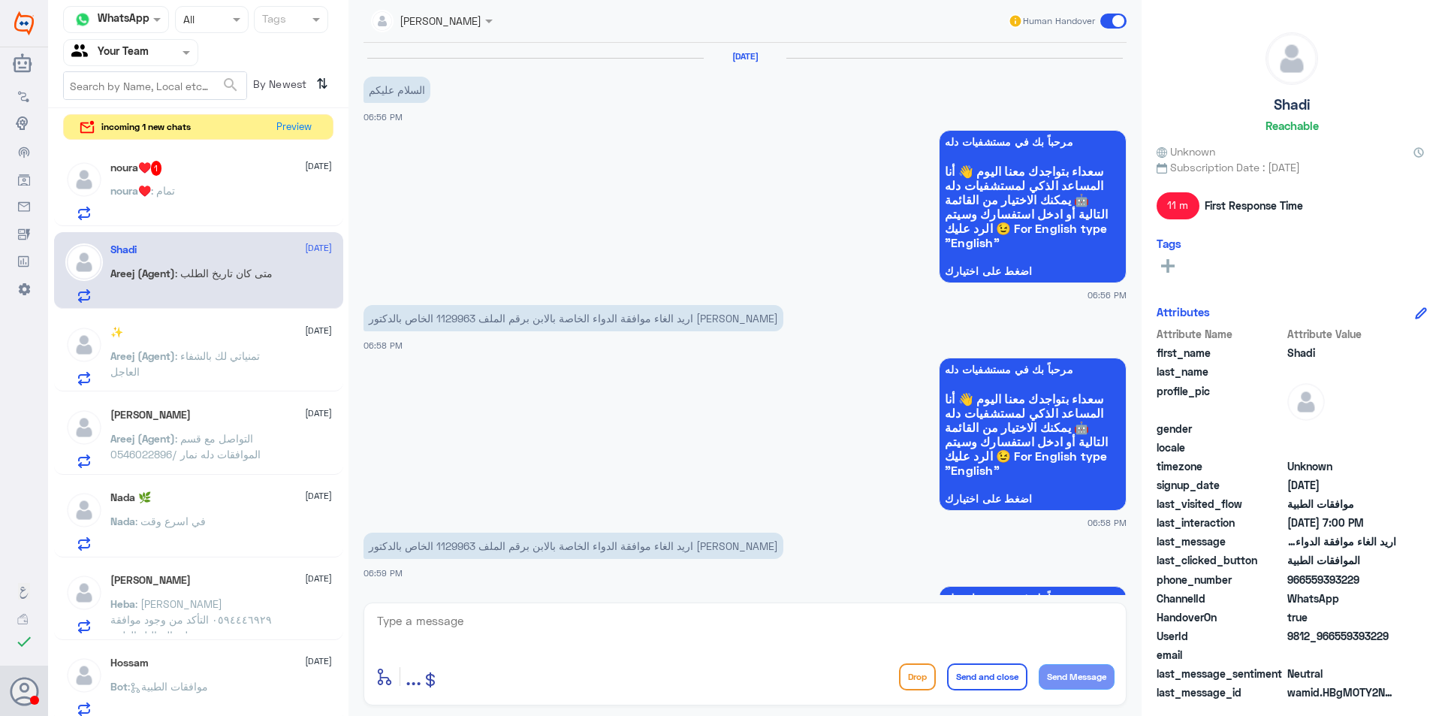
scroll to position [897, 0]
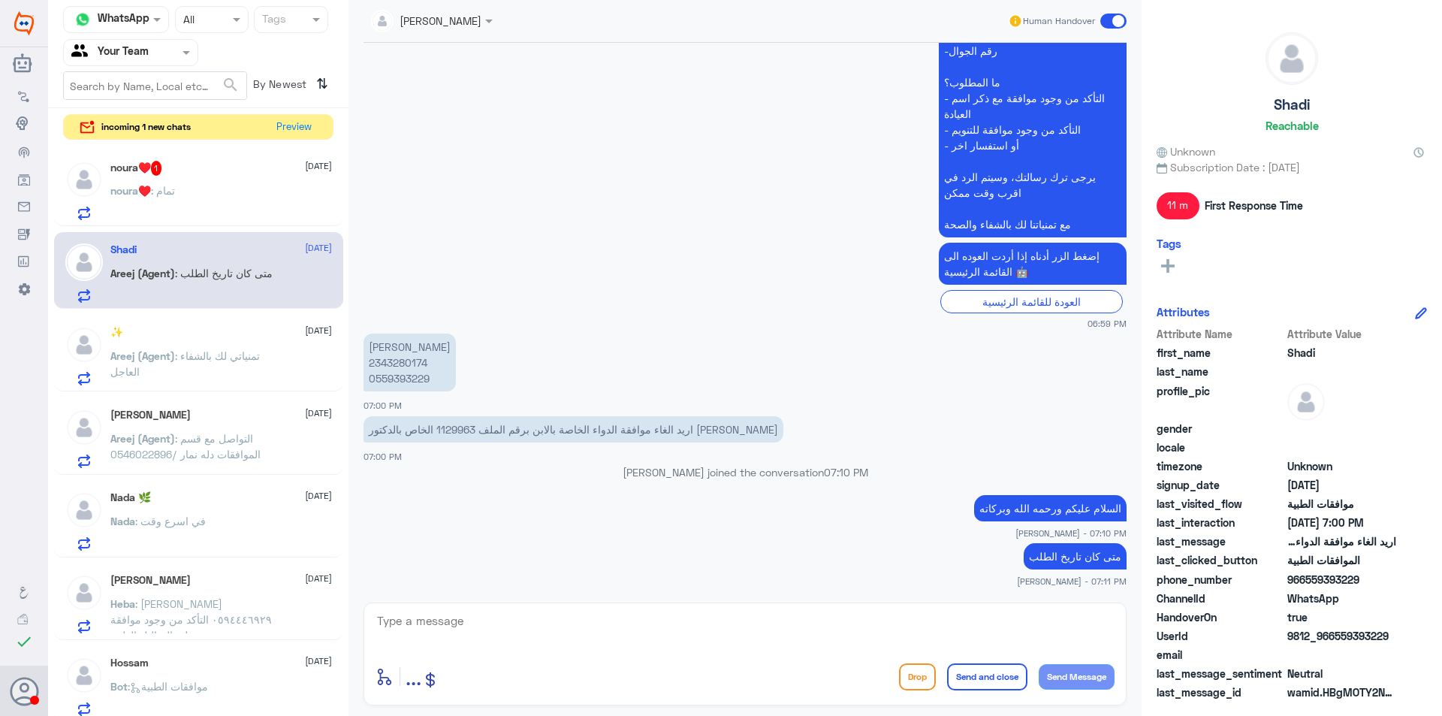
click at [262, 445] on p "Areej (Agent) : التواصل مع قسم الموافقات دله نمار /0546022896" at bounding box center [194, 449] width 169 height 38
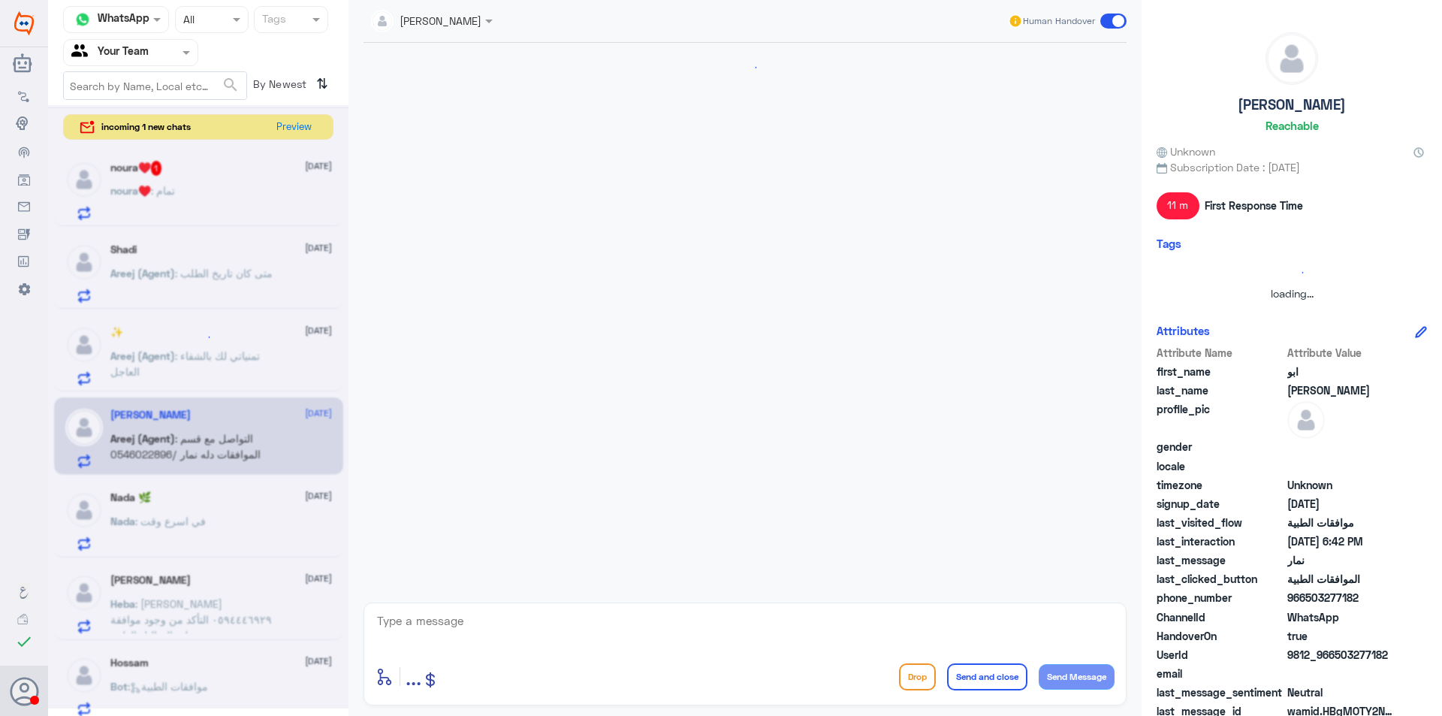
click at [256, 522] on div at bounding box center [198, 406] width 300 height 603
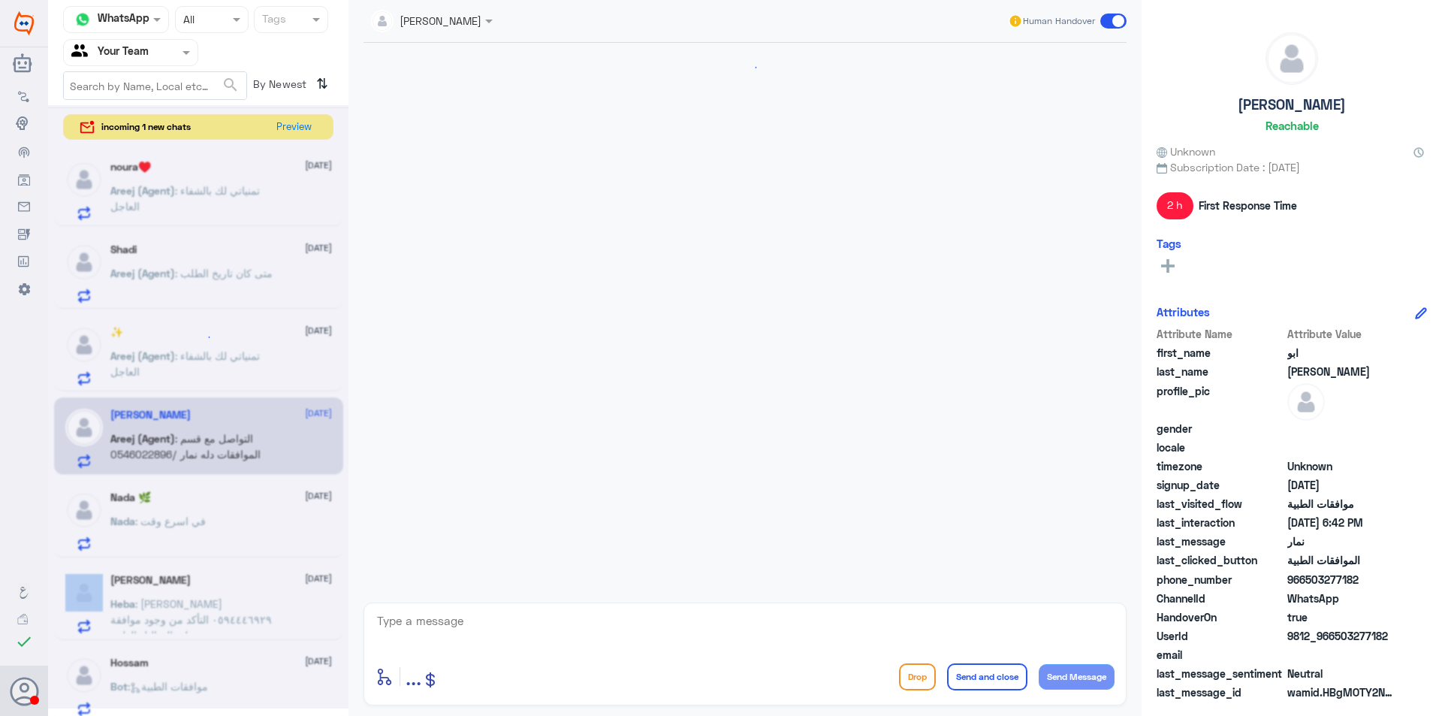
scroll to position [1158, 0]
click at [256, 522] on div "Nada : في اسرع وقت" at bounding box center [221, 534] width 222 height 34
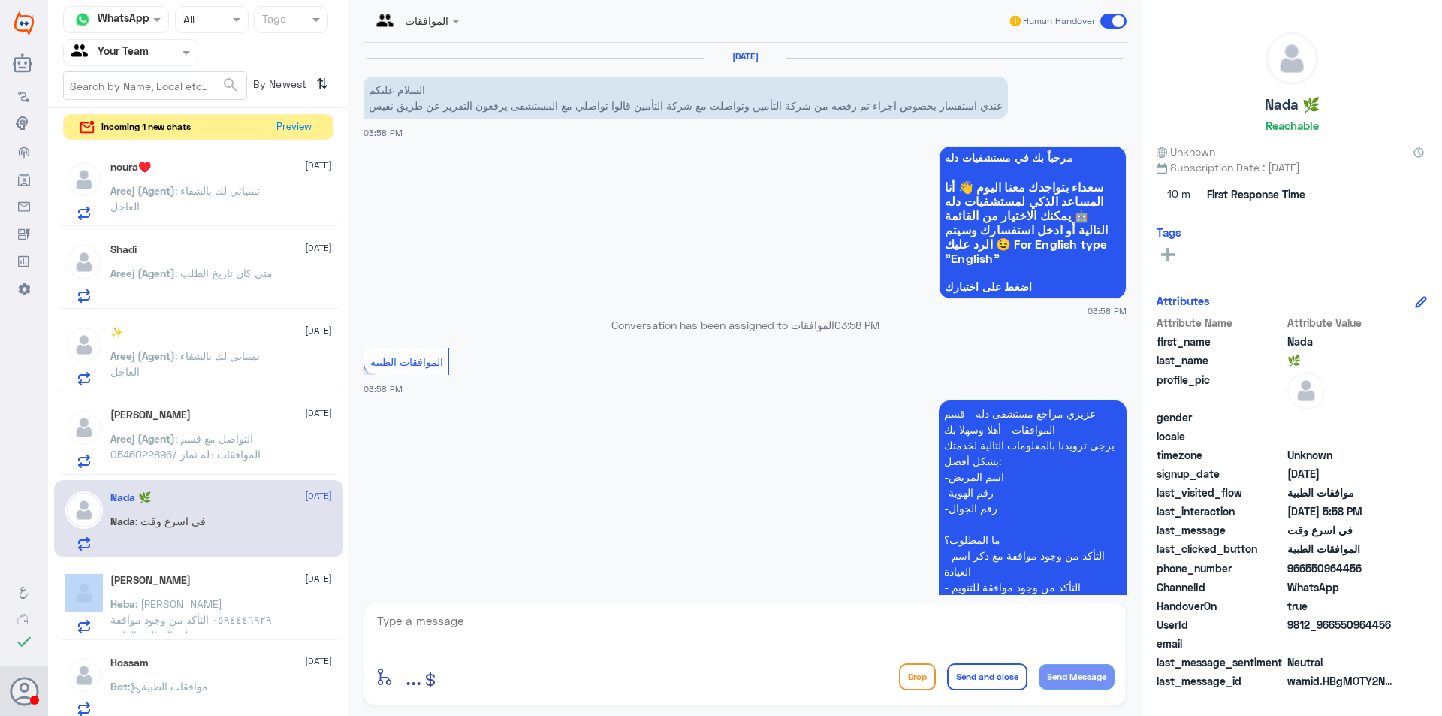
scroll to position [574, 0]
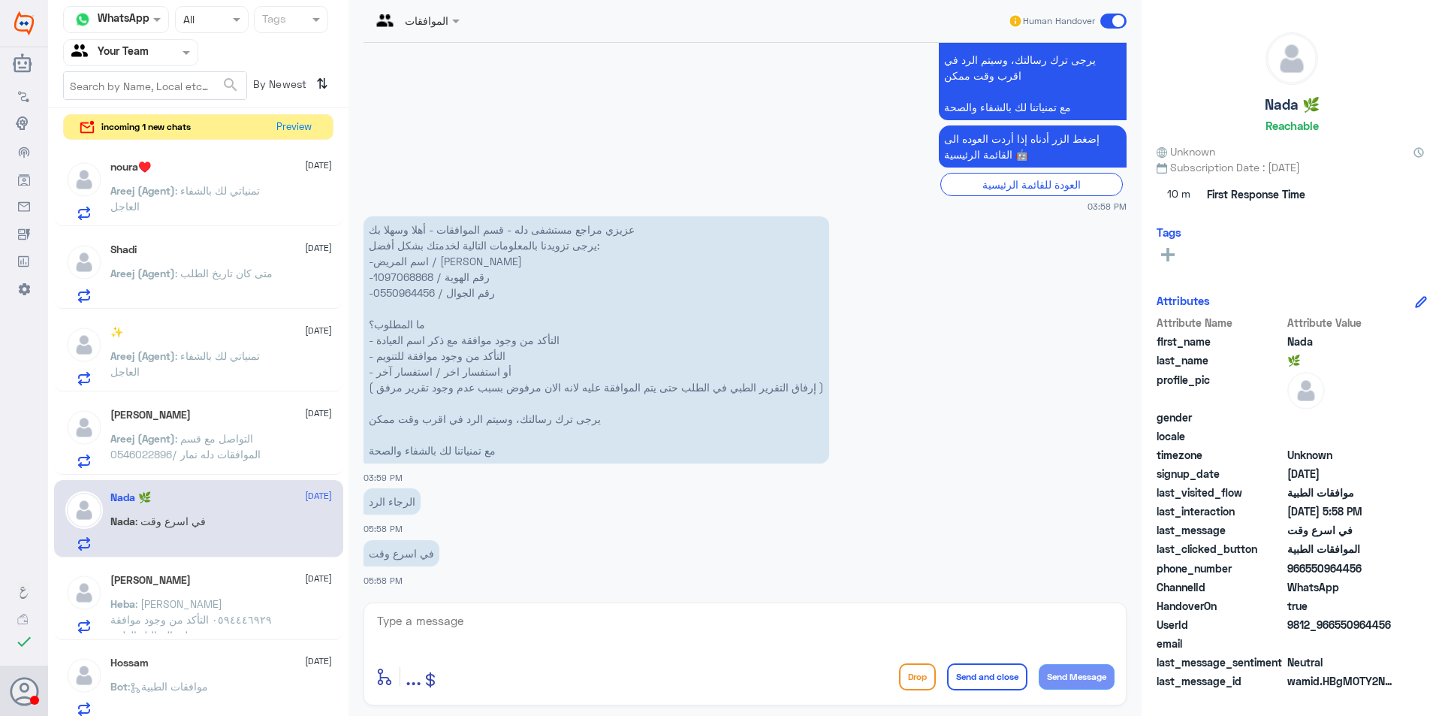
click at [246, 587] on div "[PERSON_NAME] [DATE] Heba : [PERSON_NAME] ٠٥٩٤٤٤٦٩٢٩ التأكد من وجود موافقة علي …" at bounding box center [221, 603] width 222 height 59
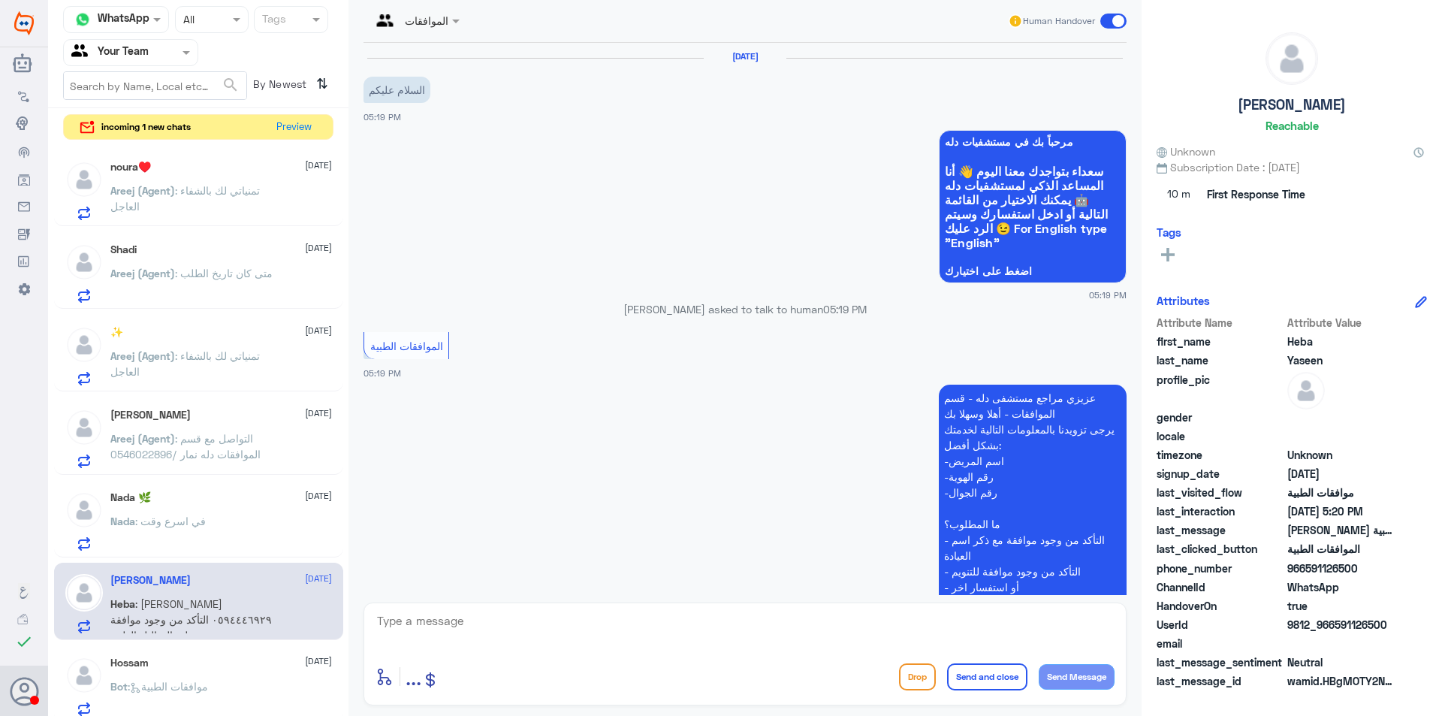
scroll to position [282, 0]
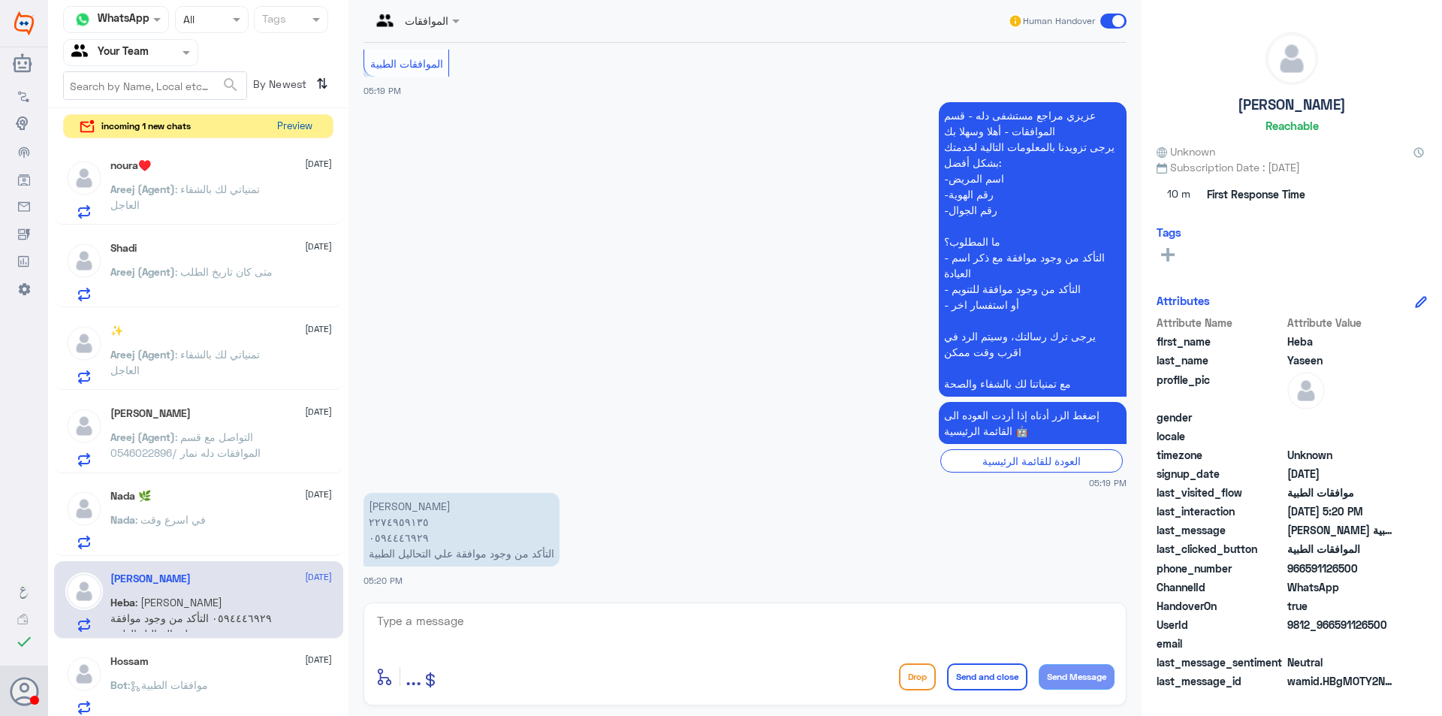
click at [296, 119] on button "Preview" at bounding box center [294, 126] width 47 height 23
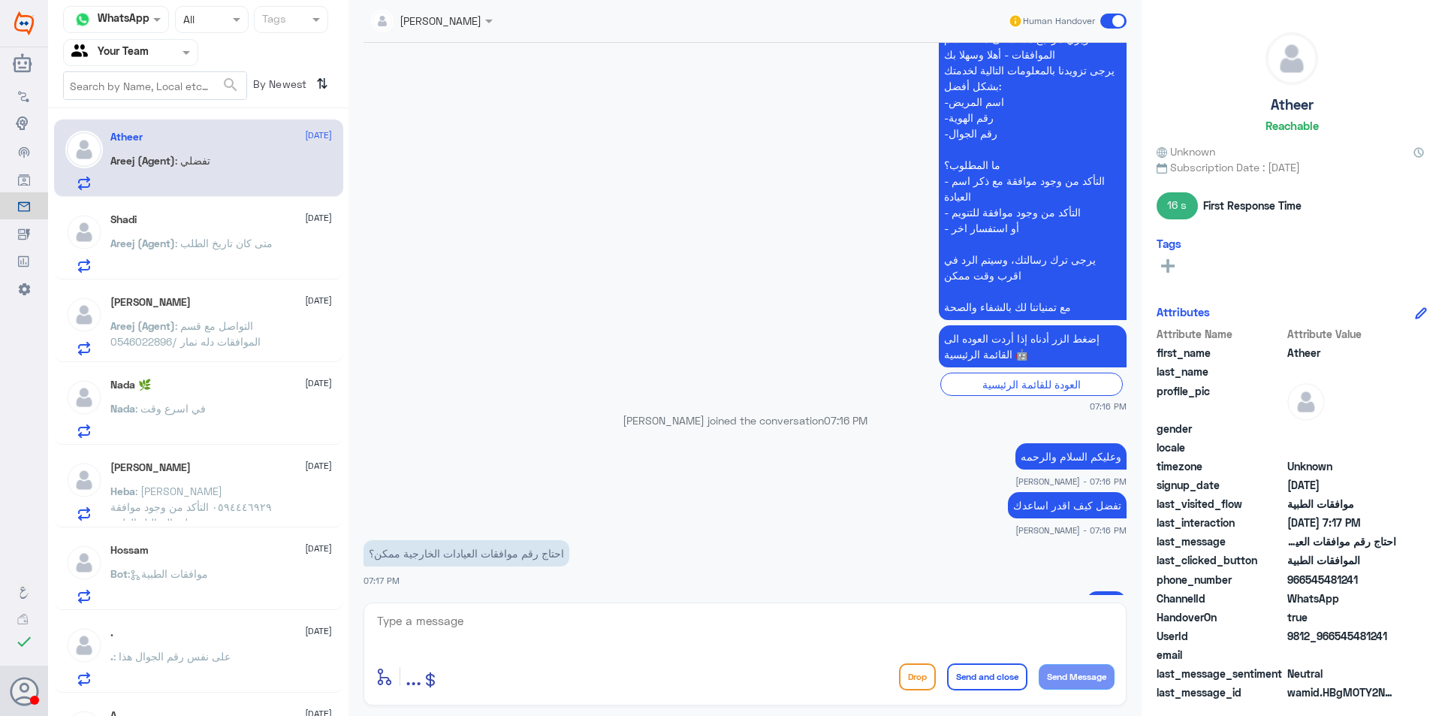
scroll to position [407, 0]
